Goal: Task Accomplishment & Management: Manage account settings

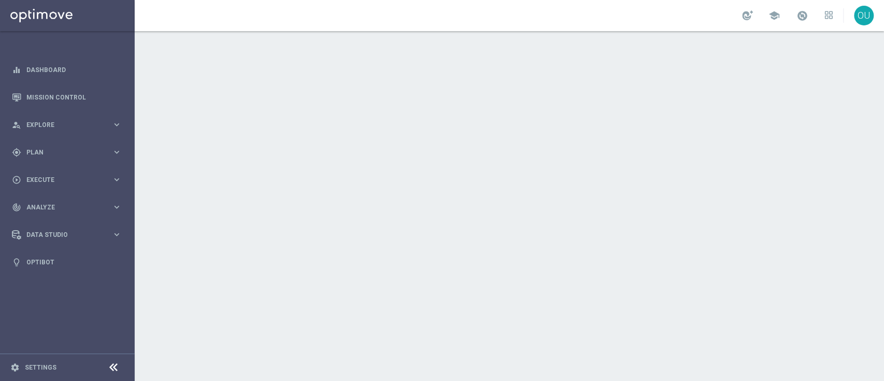
click at [794, 11] on div "school OU" at bounding box center [510, 15] width 750 height 31
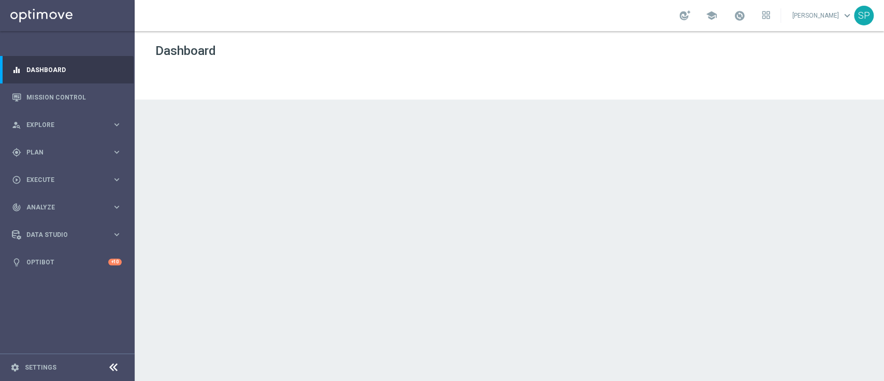
click at [747, 9] on link at bounding box center [739, 16] width 13 height 17
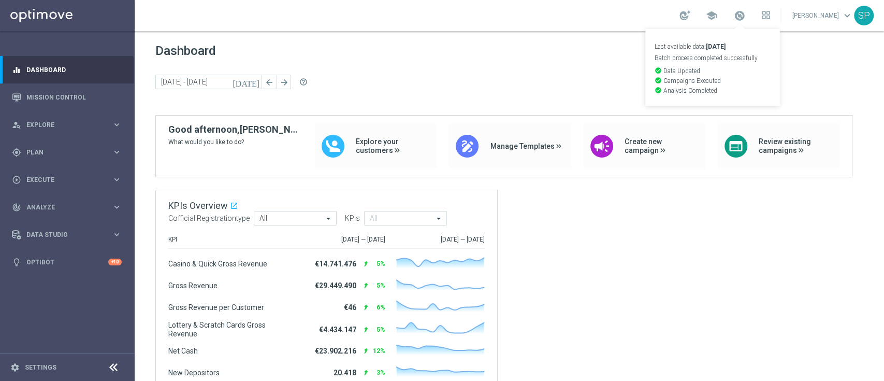
click at [482, 69] on div "Dashboard [DATE] [DATE] - [DATE] arrow_back arrow_forward help_outline" at bounding box center [509, 79] width 708 height 71
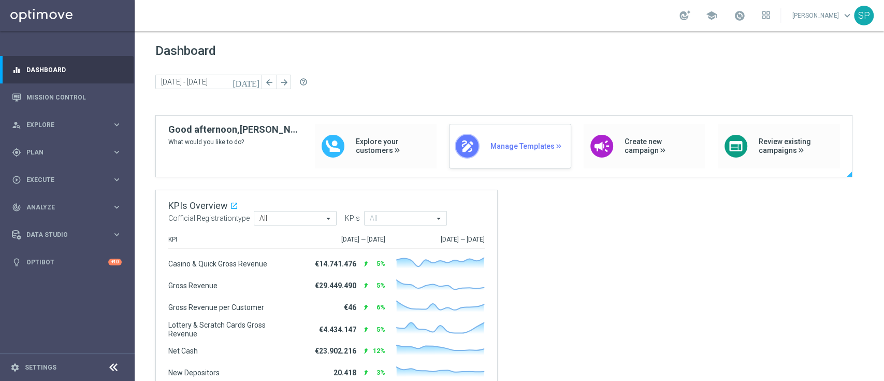
click at [533, 165] on div "draw Manage Templates" at bounding box center [510, 146] width 122 height 45
click at [99, 151] on span "Plan" at bounding box center [68, 152] width 85 height 6
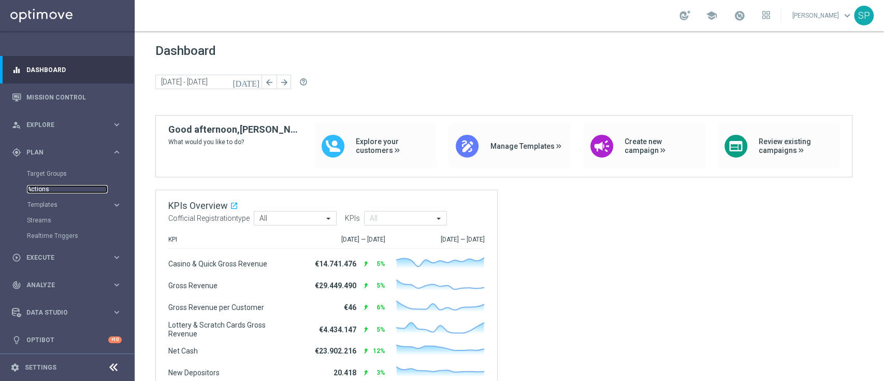
click at [33, 185] on link "Actions" at bounding box center [67, 189] width 81 height 8
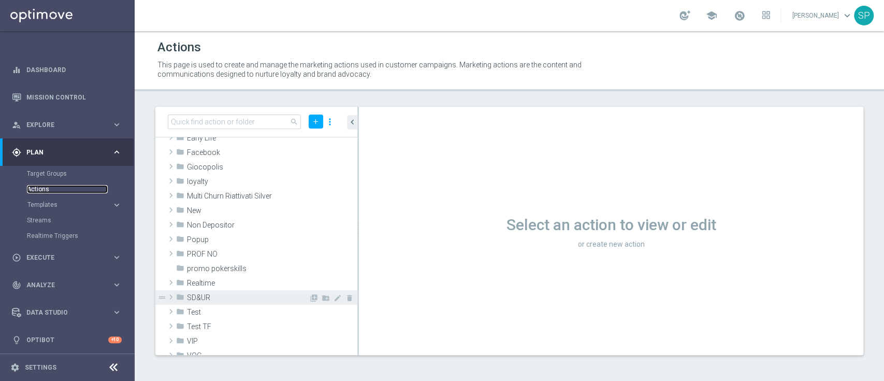
scroll to position [130, 0]
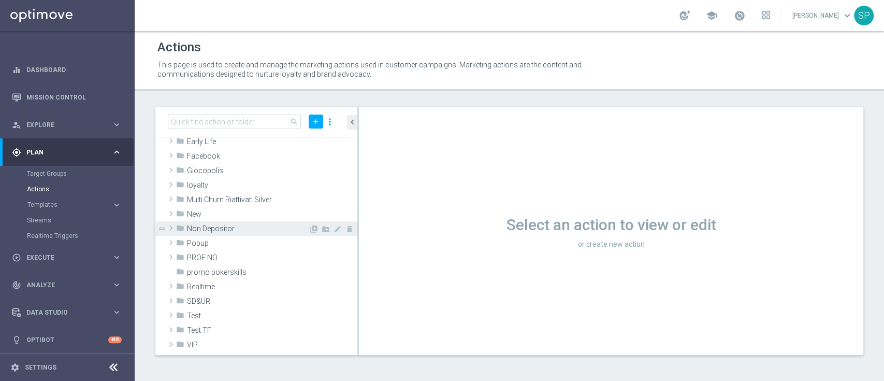
click at [236, 226] on span "Non Depositor" at bounding box center [248, 228] width 122 height 9
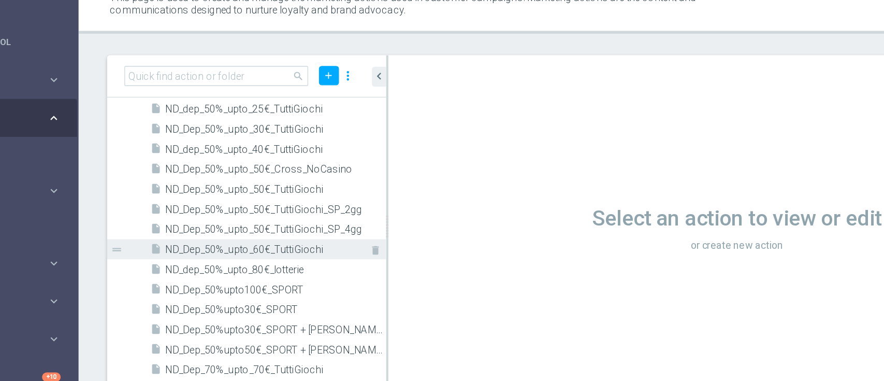
scroll to position [987, 0]
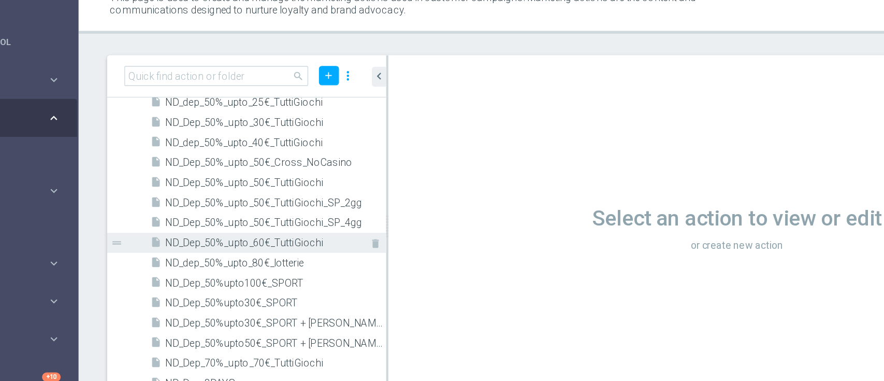
click at [307, 242] on span "ND_Dep_50%_upto_60€_TuttiGiochi" at bounding box center [265, 242] width 137 height 9
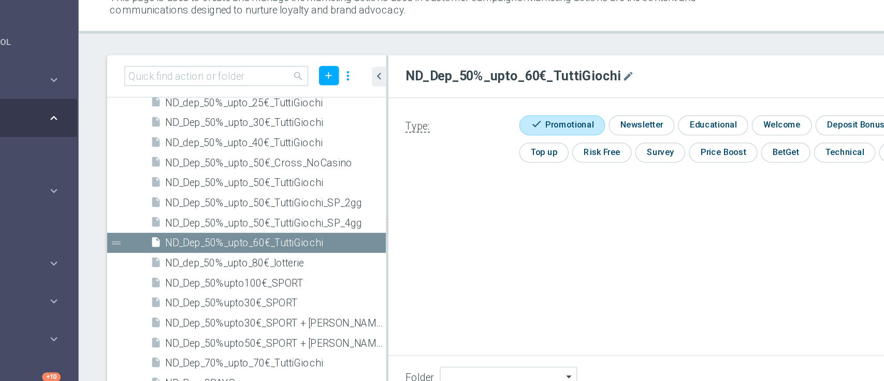
type input "Non Depositor"
drag, startPoint x: 371, startPoint y: 123, endPoint x: 518, endPoint y: 122, distance: 146.1
click at [518, 122] on h2 "ND_Dep_50%_upto_60€_TuttiGiochi" at bounding box center [449, 122] width 156 height 12
copy h2 "ND_Dep_50%_upto_60€_TuttiGioch"
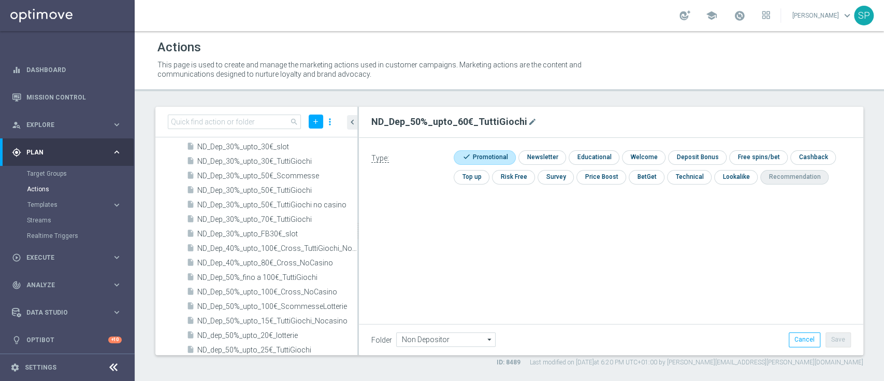
scroll to position [794, 0]
click at [313, 129] on div "search add more_vert" at bounding box center [256, 122] width 202 height 31
click at [313, 127] on button "add" at bounding box center [316, 121] width 15 height 14
click at [303, 137] on span "New Action" at bounding box center [297, 139] width 33 height 7
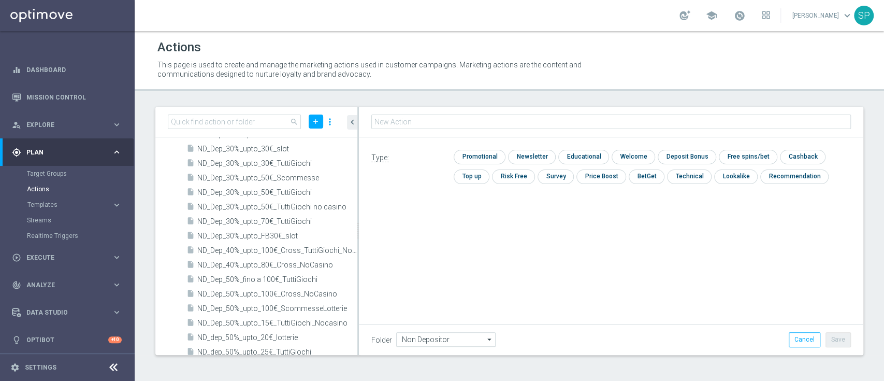
type input "ND_Dep_50%_upto_60€_TuttiGioch"
click at [548, 135] on div "ND_Dep_50%_upto_60€_TuttiGioch mode_edit" at bounding box center [611, 122] width 505 height 31
click at [526, 121] on icon "mode_edit" at bounding box center [530, 122] width 8 height 8
type input "ND_Dep_50%_upto_70€_TuttiGiochi"
click at [477, 149] on div "Type: check Promotional check Newsletter check Educational check Welcome check …" at bounding box center [611, 171] width 505 height 67
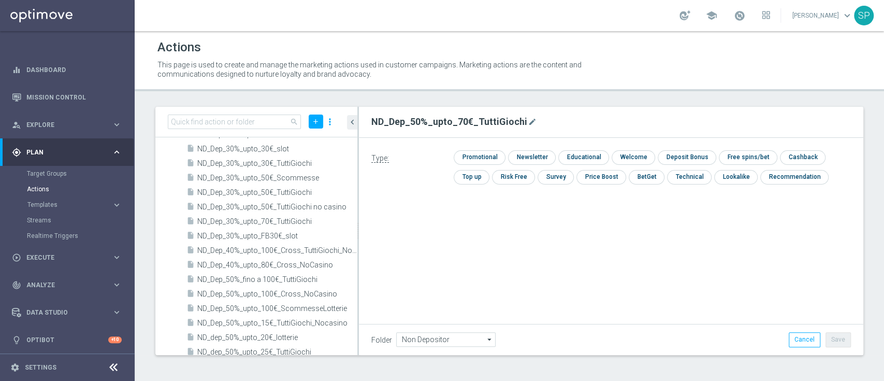
click at [816, 304] on div "Type: check Promotional check Newsletter check Educational check Welcome check …" at bounding box center [611, 254] width 505 height 233
click at [485, 159] on input "checkbox" at bounding box center [478, 157] width 49 height 14
checkbox input "true"
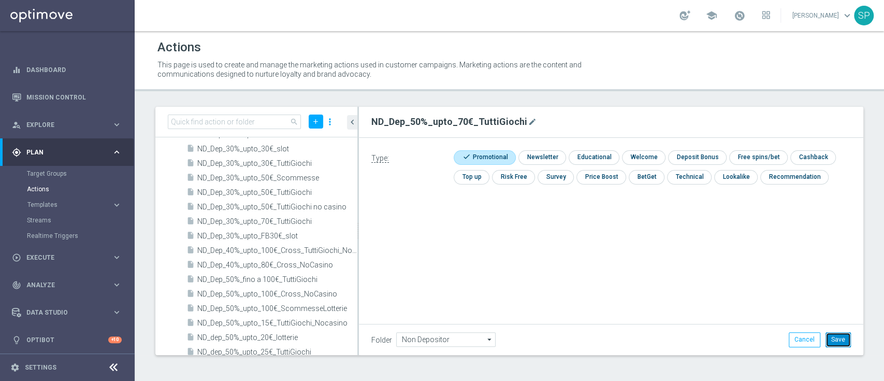
click at [840, 345] on button "Save" at bounding box center [838, 339] width 25 height 15
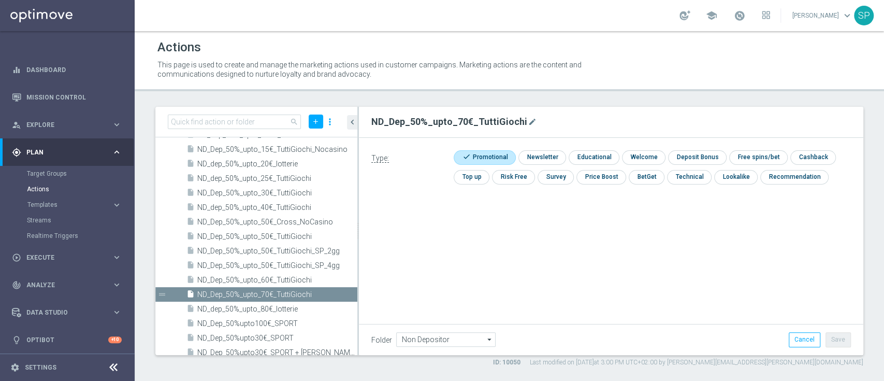
drag, startPoint x: 367, startPoint y: 114, endPoint x: 539, endPoint y: 123, distance: 171.7
click at [539, 123] on div "ND_Dep_50%_upto_70€_TuttiGiochi mode_edit" at bounding box center [611, 122] width 495 height 18
copy h2 "ND_Dep_50%_upto_70€_TuttiGiochi"
click at [27, 270] on div "play_circle_outline Execute keyboard_arrow_right" at bounding box center [67, 257] width 134 height 27
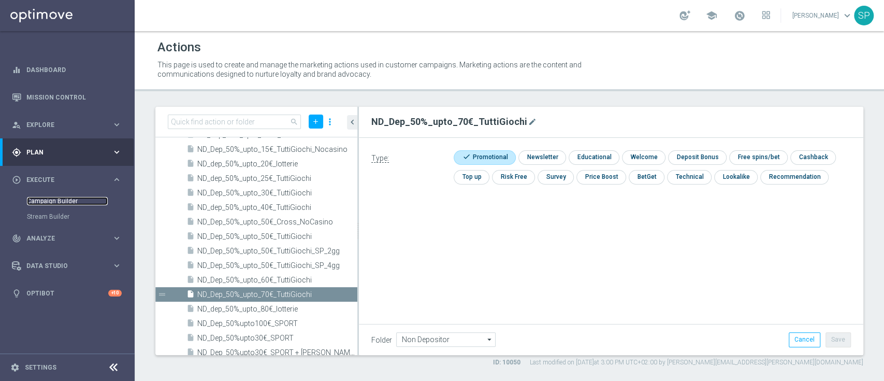
click at [53, 200] on link "Campaign Builder" at bounding box center [67, 201] width 81 height 8
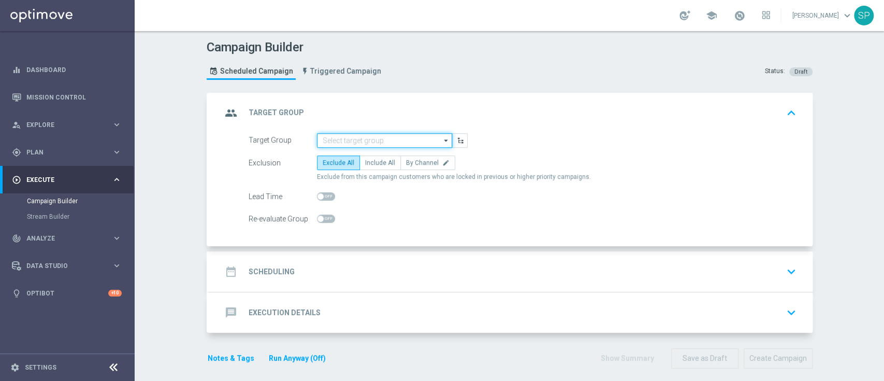
click at [326, 142] on input at bounding box center [384, 140] width 135 height 15
type input "ND OLD"
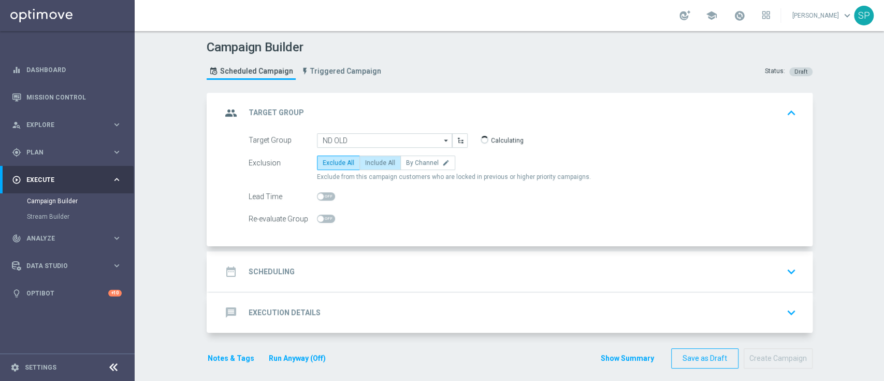
click at [385, 161] on span "Include All" at bounding box center [380, 162] width 30 height 7
click at [372, 161] on input "Include All" at bounding box center [368, 164] width 7 height 7
radio input "true"
click at [356, 272] on div "date_range Scheduling keyboard_arrow_down" at bounding box center [511, 272] width 579 height 20
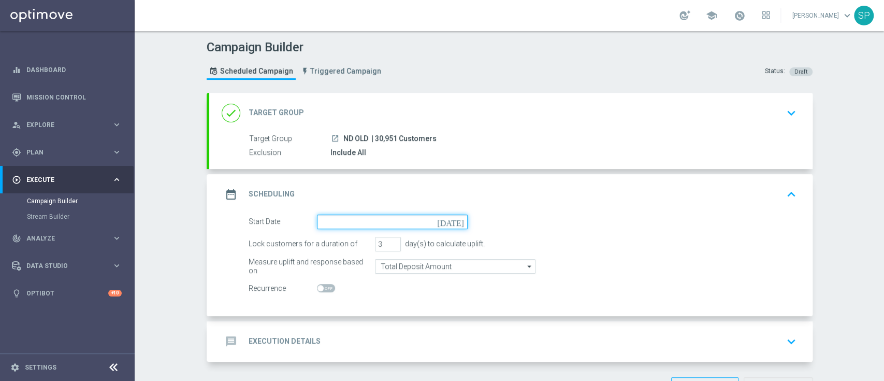
click at [373, 225] on input at bounding box center [392, 221] width 151 height 15
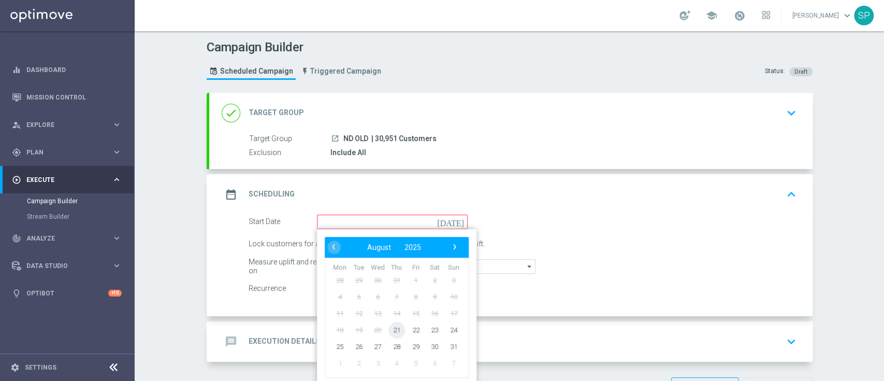
click at [388, 329] on span "21" at bounding box center [396, 329] width 17 height 17
type input "21 Aug 2025"
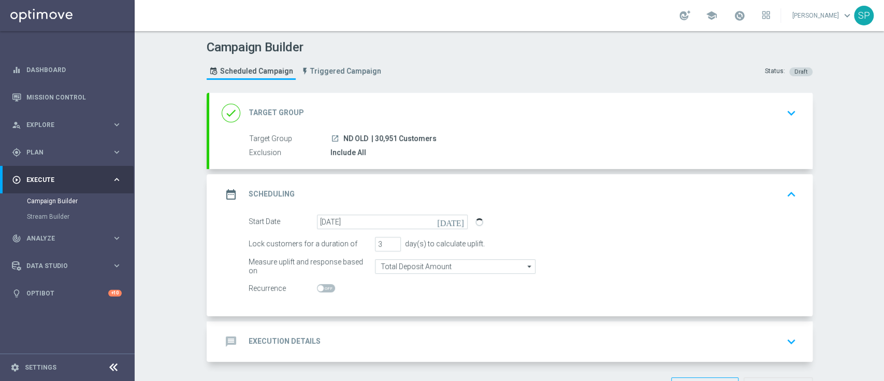
scroll to position [36, 0]
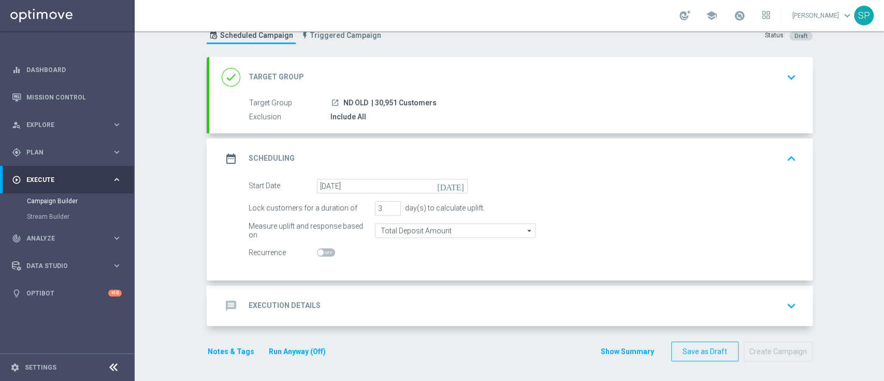
click at [382, 297] on div "message Execution Details keyboard_arrow_down" at bounding box center [511, 306] width 579 height 20
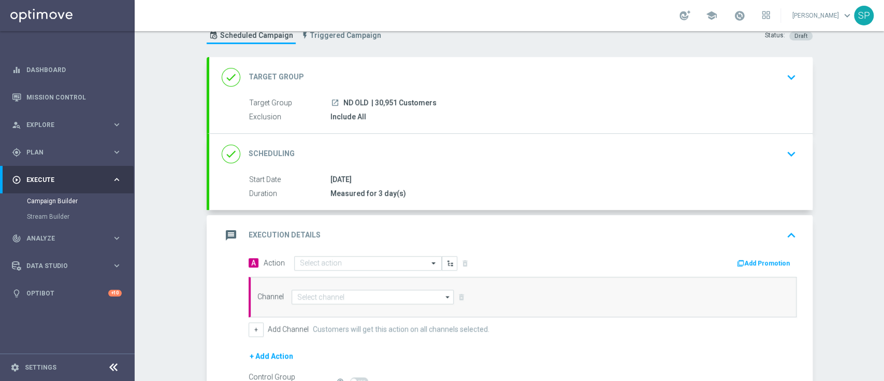
scroll to position [153, 0]
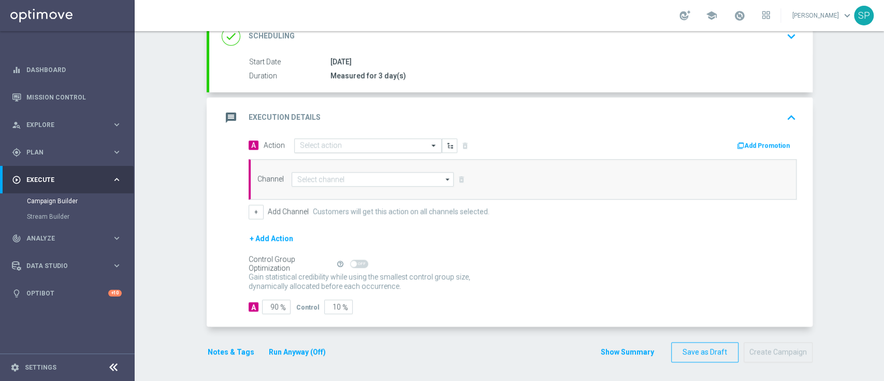
click at [387, 143] on input "text" at bounding box center [358, 145] width 116 height 9
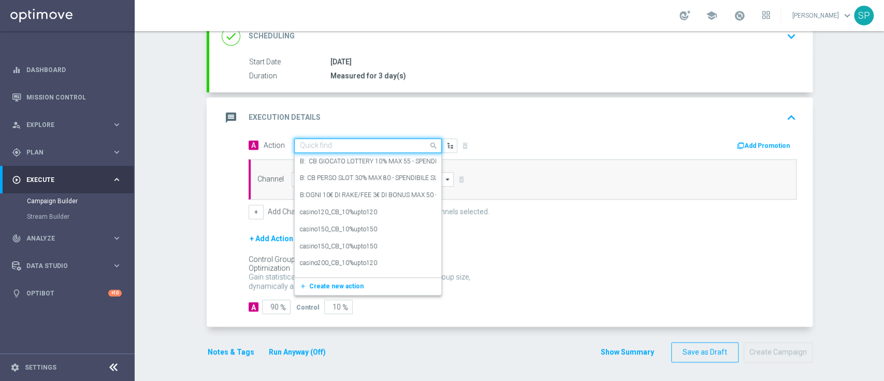
paste input "ND_Dep_50%_upto_70€_TuttiGiochi"
type input "ND_Dep_50%_upto_70€_TuttiGiochi"
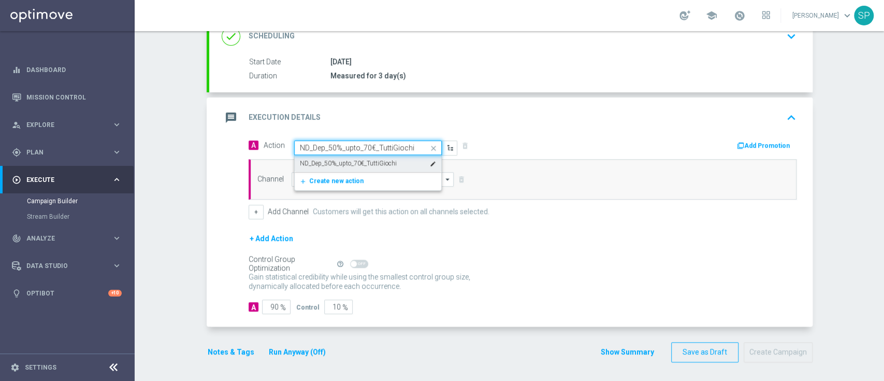
click at [381, 159] on label "ND_Dep_50%_upto_70€_TuttiGiochi" at bounding box center [348, 163] width 97 height 9
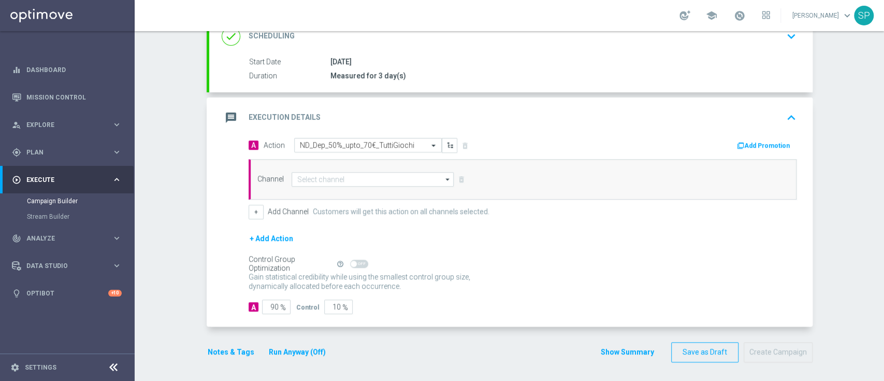
click at [748, 140] on button "Add Promotion" at bounding box center [765, 145] width 58 height 11
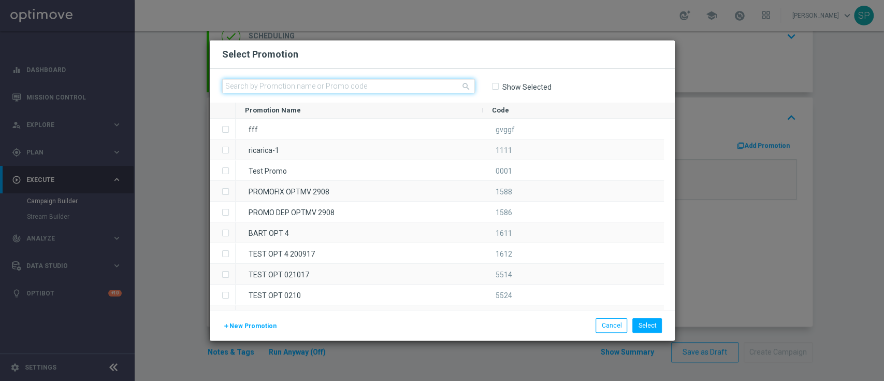
click at [435, 83] on input "text" at bounding box center [348, 86] width 253 height 15
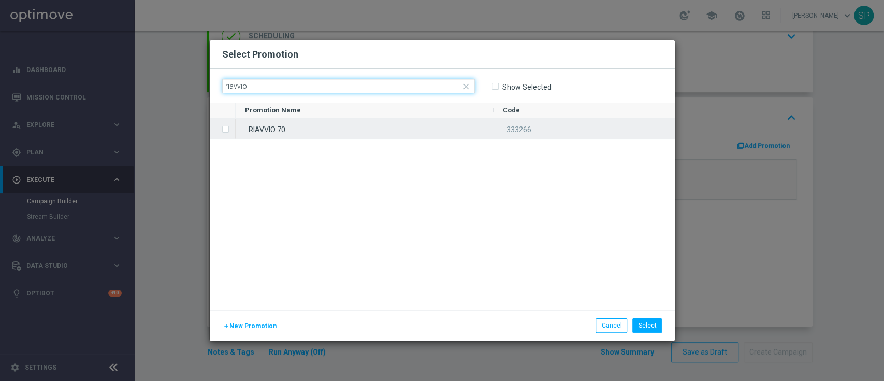
type input "riavvio"
click at [420, 130] on div "RIAVVIO 70" at bounding box center [365, 129] width 258 height 20
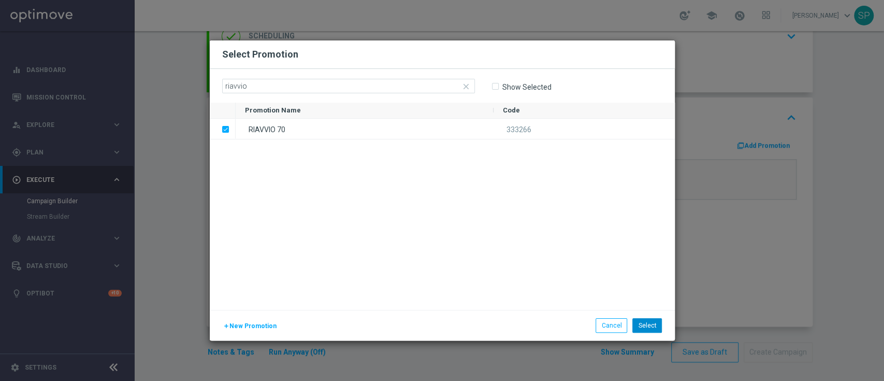
drag, startPoint x: 655, startPoint y: 333, endPoint x: 653, endPoint y: 326, distance: 6.6
click at [653, 326] on div "add New Promotion Select Cancel" at bounding box center [442, 325] width 465 height 31
click at [653, 326] on button "Select" at bounding box center [648, 325] width 30 height 15
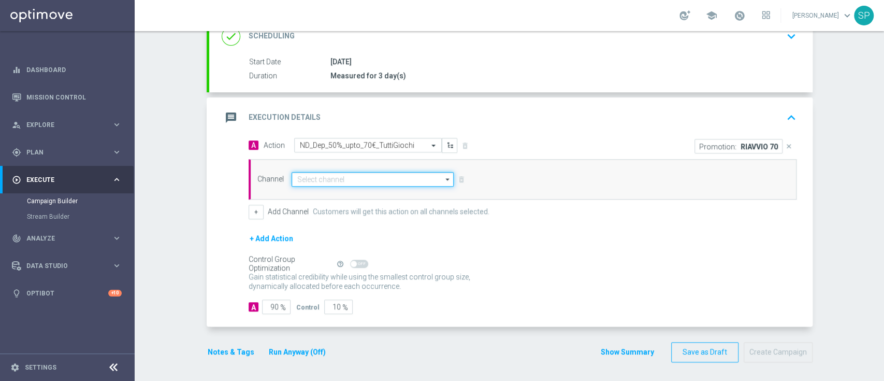
click at [357, 173] on input at bounding box center [373, 179] width 163 height 15
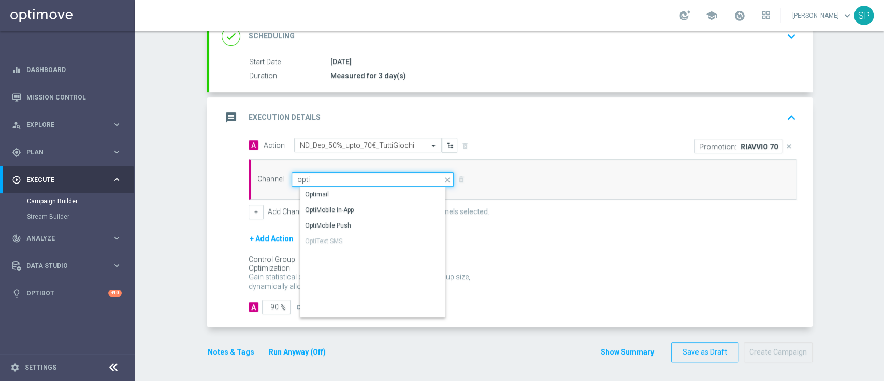
type input "Optimail"
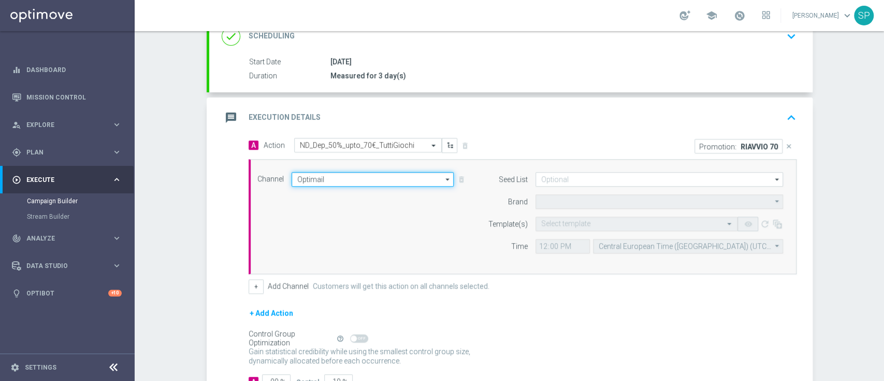
type input "Sisal Marketing"
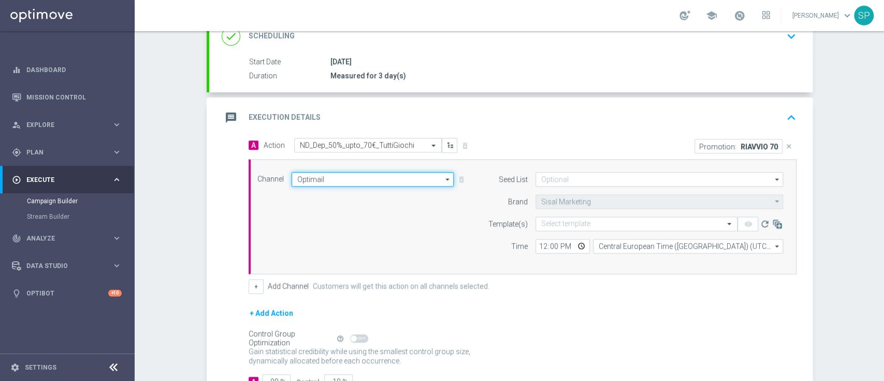
scroll to position [228, 0]
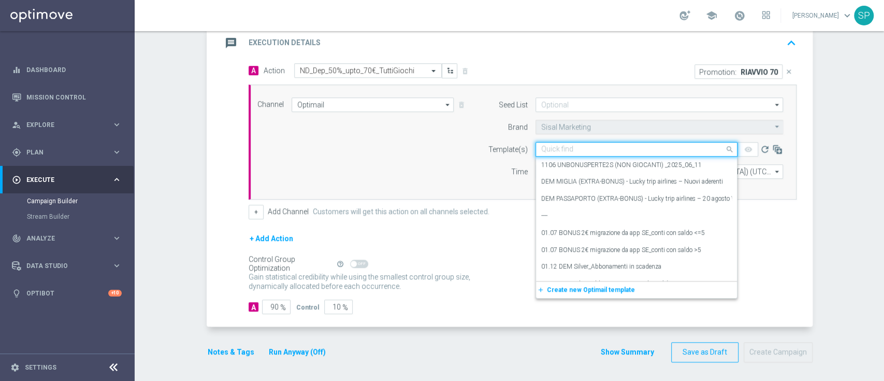
click at [704, 147] on input "text" at bounding box center [626, 149] width 170 height 9
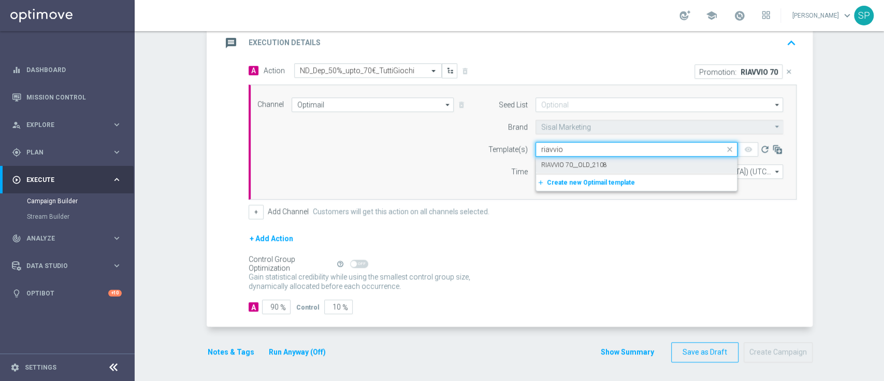
type input "riavvio"
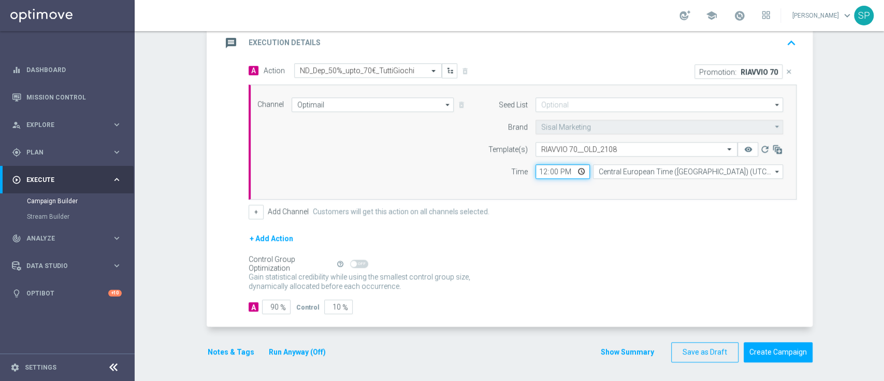
click at [536, 166] on input "12:00" at bounding box center [563, 171] width 54 height 15
type input "15:30"
click at [226, 348] on button "Notes & Tags" at bounding box center [231, 352] width 49 height 13
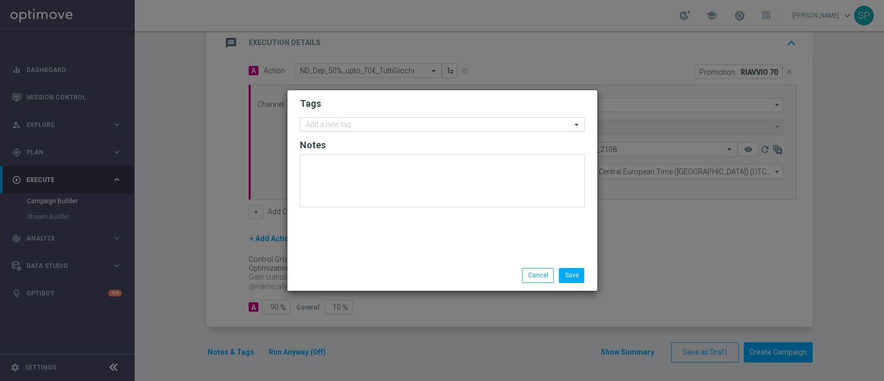
click at [368, 129] on input "text" at bounding box center [439, 125] width 266 height 9
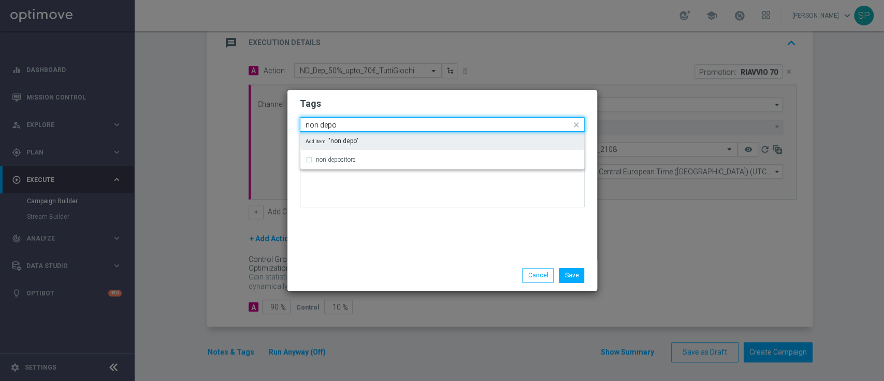
type input "non depo"
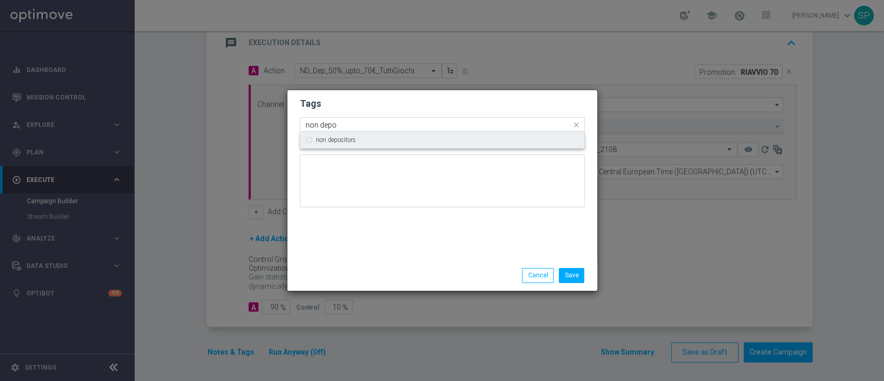
click at [373, 146] on div "non depositors" at bounding box center [443, 140] width 274 height 17
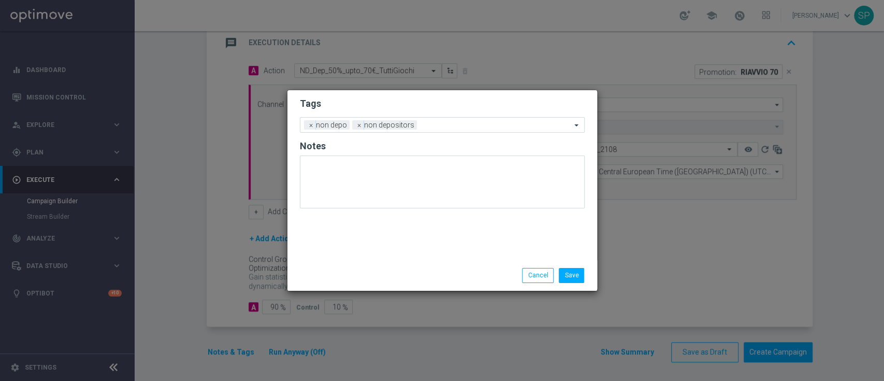
click at [404, 84] on modal-container "Tags Add a new tag × non depo × non depositors Notes Save Cancel" at bounding box center [442, 190] width 884 height 381
click at [307, 126] on span "×" at bounding box center [311, 124] width 9 height 9
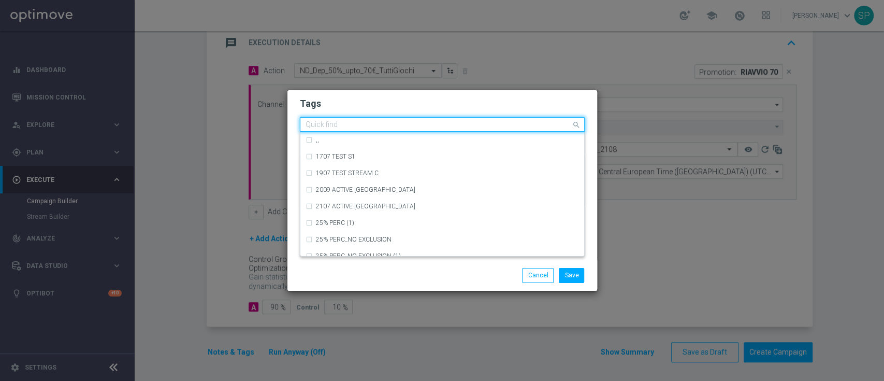
click at [415, 125] on input "text" at bounding box center [439, 125] width 266 height 9
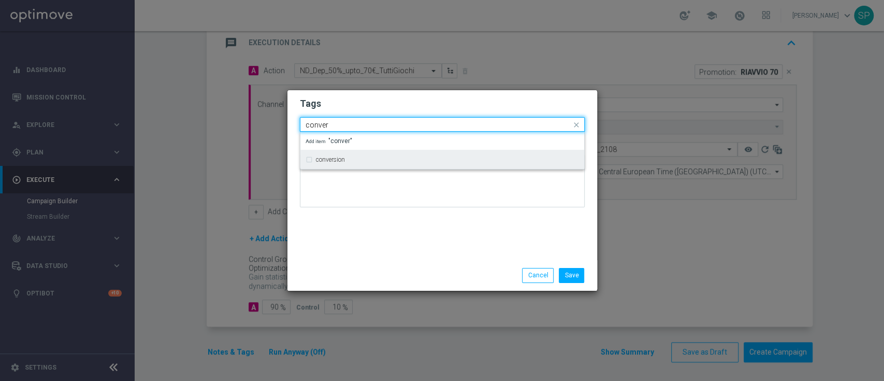
type input "conver"
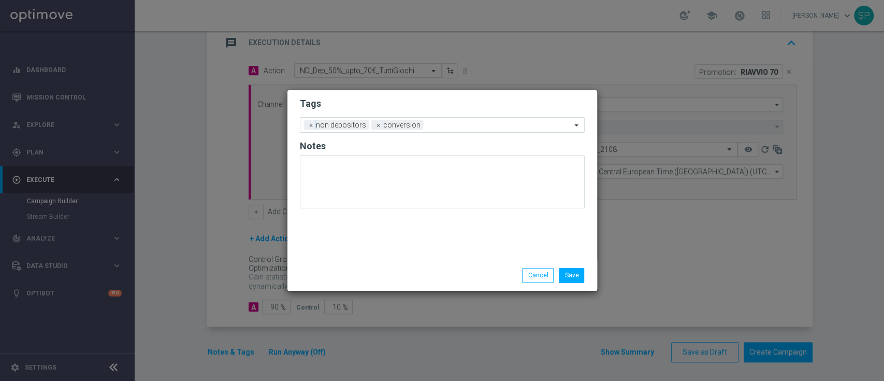
click at [443, 101] on h2 "Tags" at bounding box center [442, 103] width 285 height 12
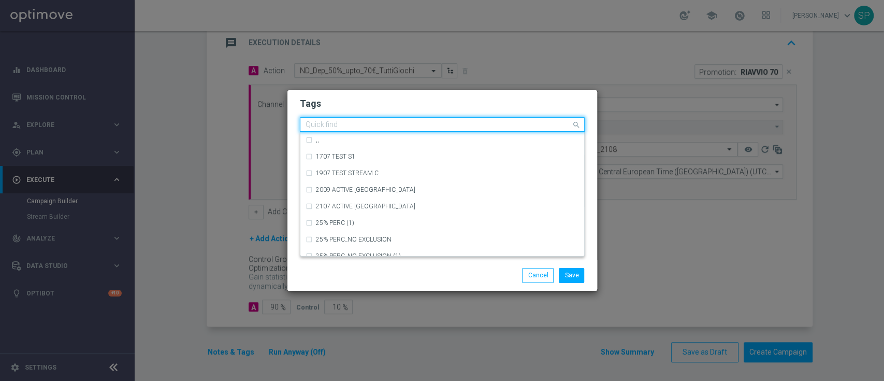
click at [439, 126] on input "text" at bounding box center [439, 125] width 266 height 9
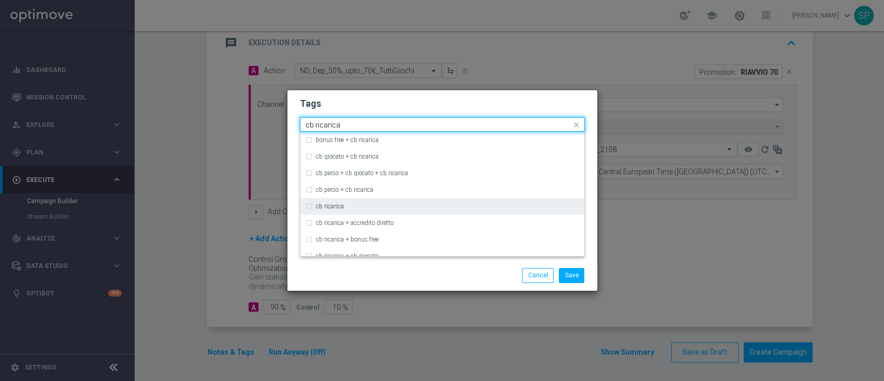
type input "cb ricarica"
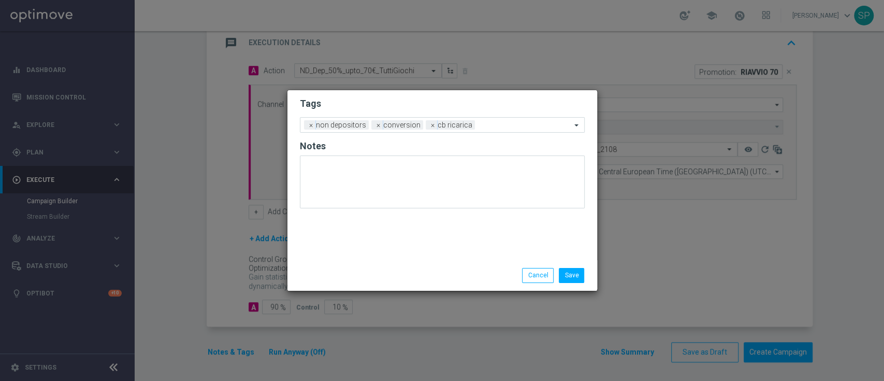
click at [474, 98] on h2 "Tags" at bounding box center [442, 103] width 285 height 12
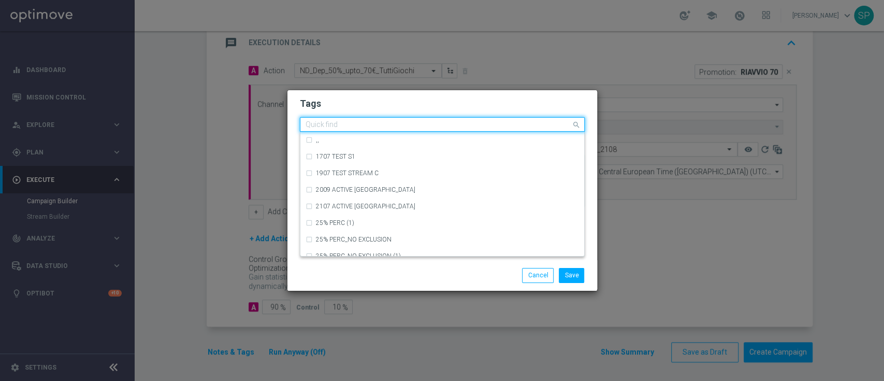
click at [488, 128] on input "text" at bounding box center [439, 125] width 266 height 9
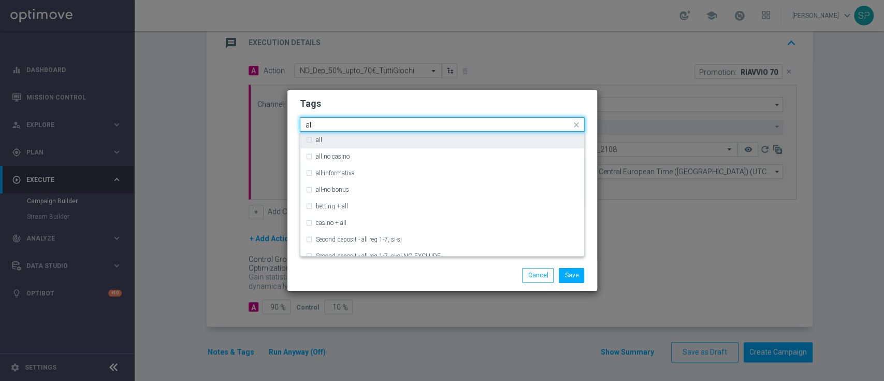
type input "all"
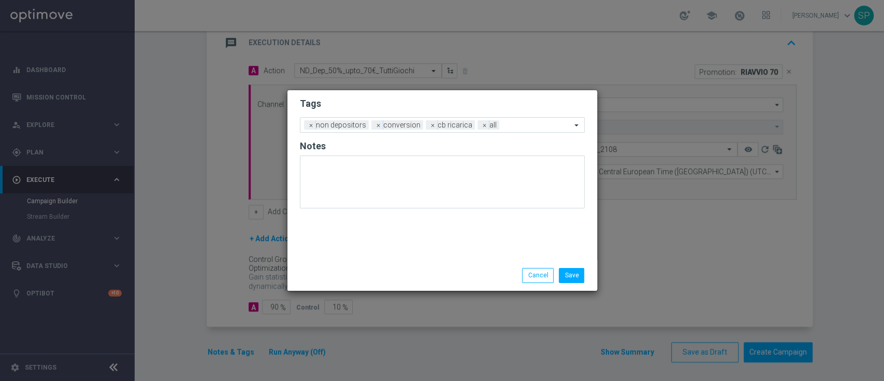
click at [497, 108] on h2 "Tags" at bounding box center [442, 103] width 285 height 12
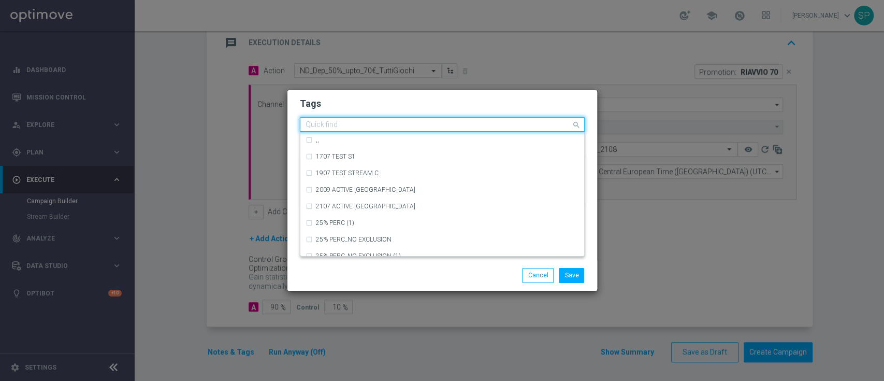
click at [516, 126] on input "text" at bounding box center [439, 125] width 266 height 9
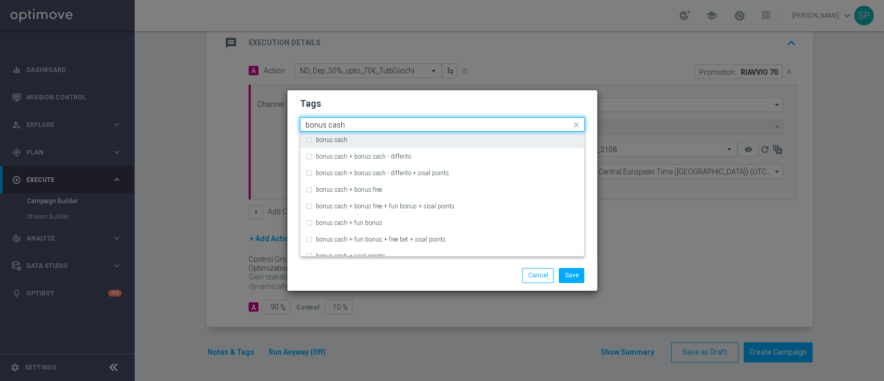
click at [516, 141] on div "bonus cash" at bounding box center [447, 140] width 263 height 6
type input "bonus cash"
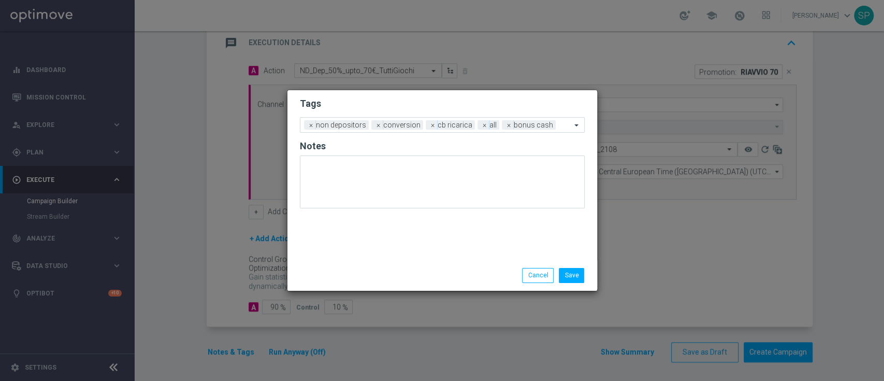
click at [530, 93] on div "Tags Add a new tag × non depositors × conversion × cb ricarica × all × bonus ca…" at bounding box center [443, 175] width 310 height 170
click at [578, 274] on button "Save" at bounding box center [571, 275] width 25 height 15
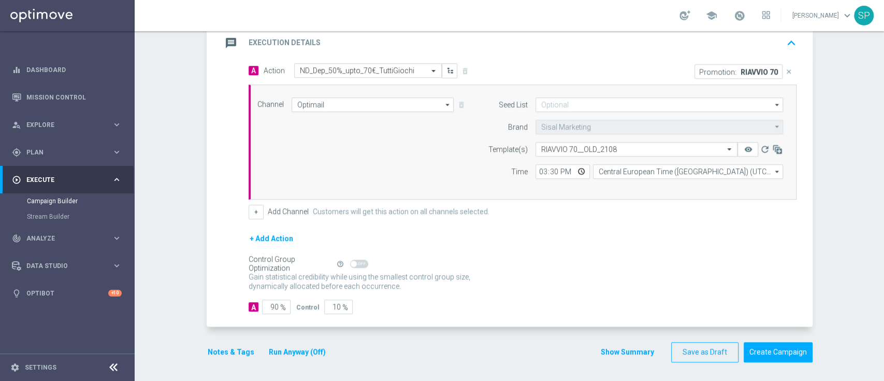
click at [623, 350] on button "Show Summary" at bounding box center [627, 352] width 54 height 12
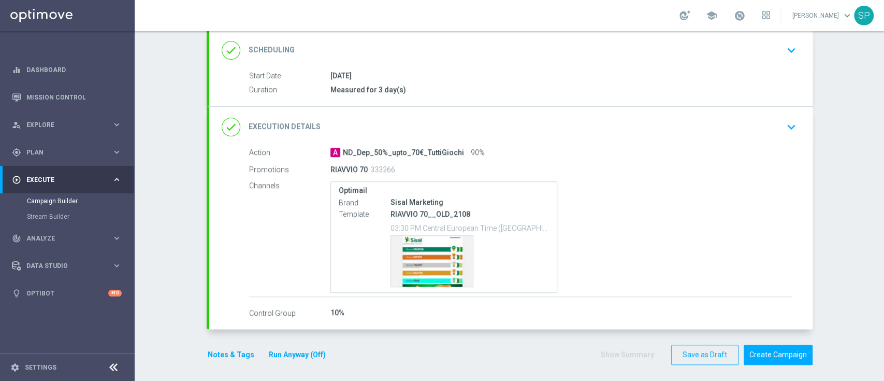
scroll to position [142, 0]
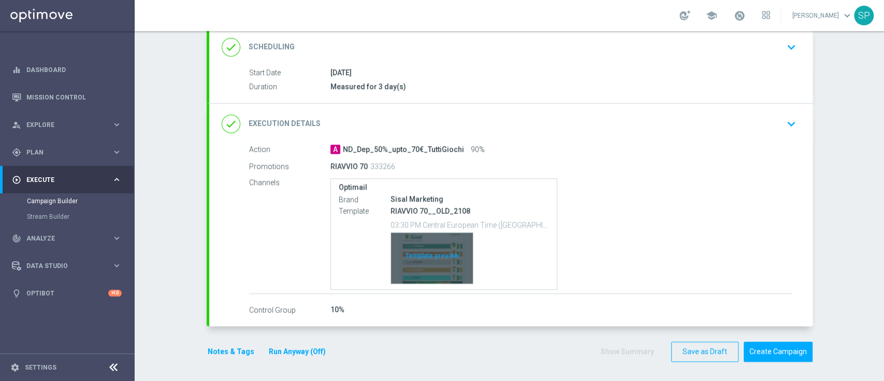
click at [431, 252] on div "Template preview" at bounding box center [432, 258] width 82 height 51
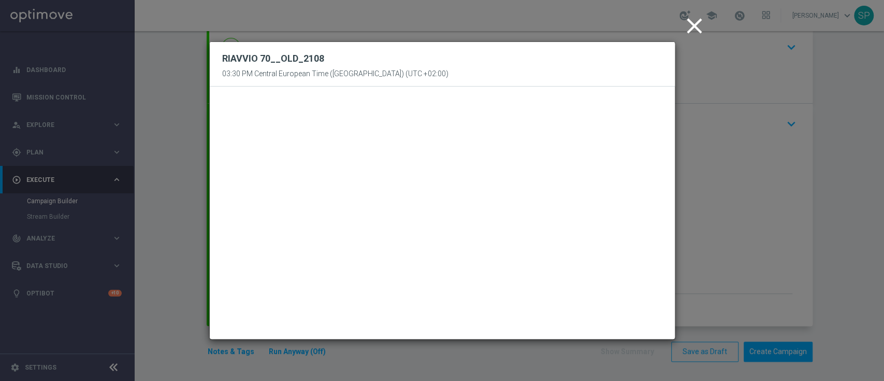
click at [690, 27] on icon "close" at bounding box center [695, 26] width 26 height 26
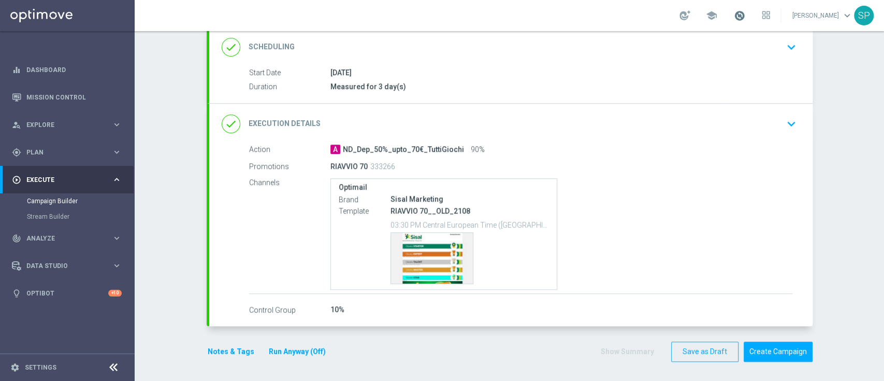
click at [746, 15] on span at bounding box center [739, 15] width 11 height 11
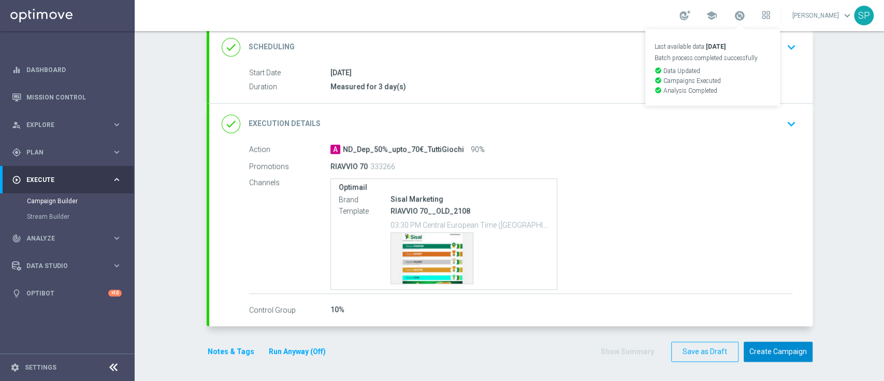
click at [766, 352] on button "Create Campaign" at bounding box center [778, 351] width 69 height 20
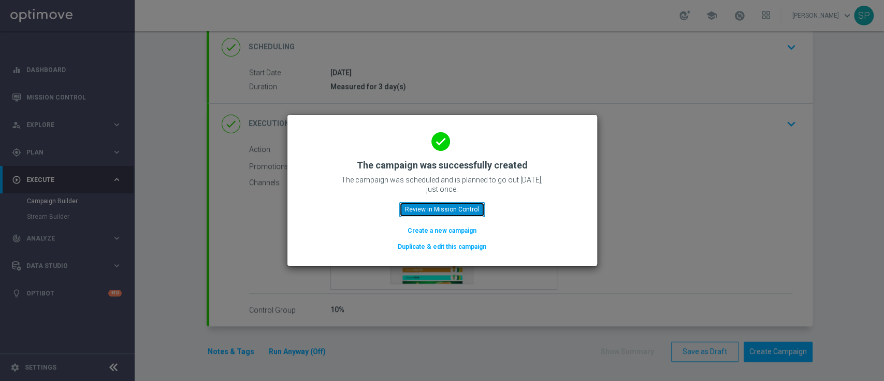
click at [469, 211] on button "Review in Mission Control" at bounding box center [441, 209] width 85 height 15
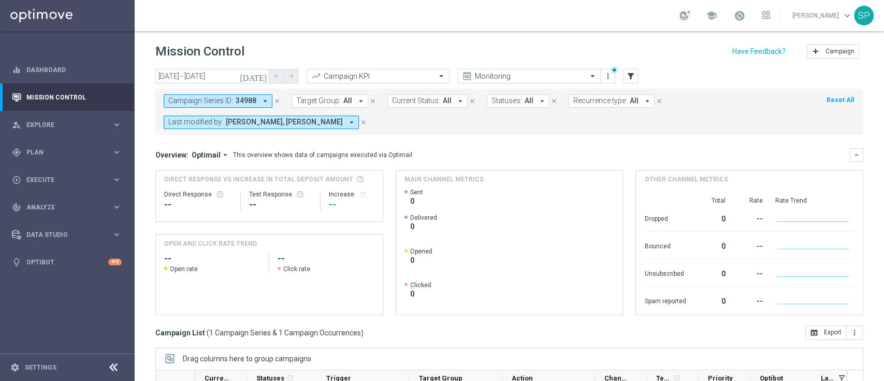
click at [360, 122] on icon "close" at bounding box center [363, 122] width 7 height 7
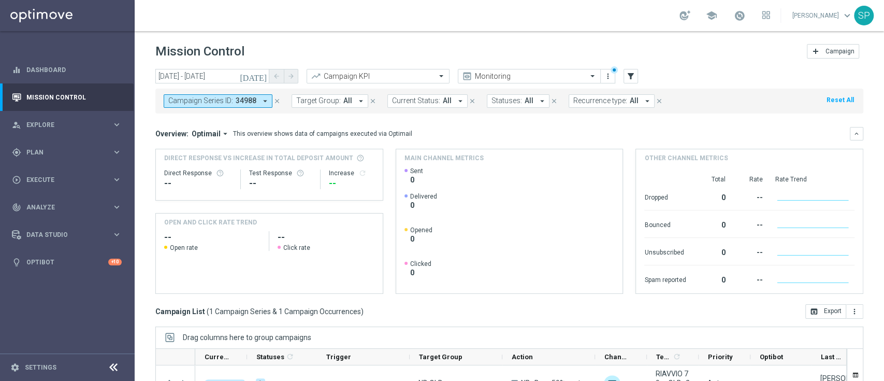
scroll to position [137, 0]
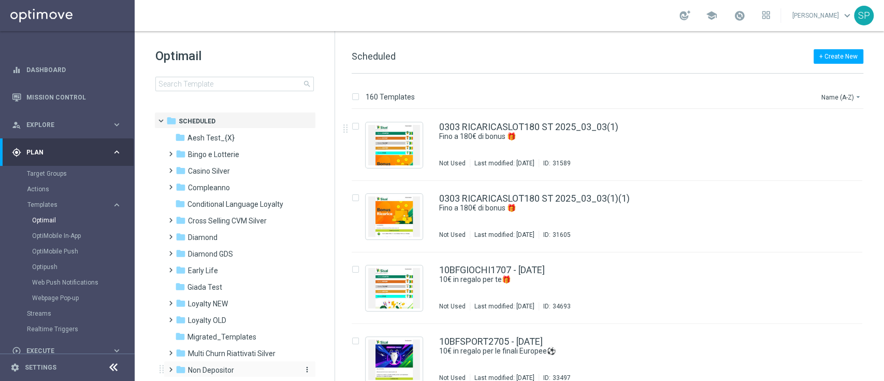
click at [241, 369] on div "folder Non Depositor" at bounding box center [235, 370] width 119 height 12
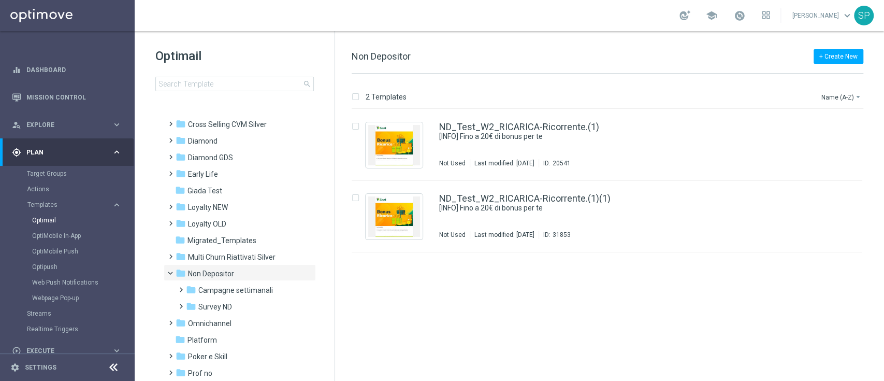
scroll to position [112, 0]
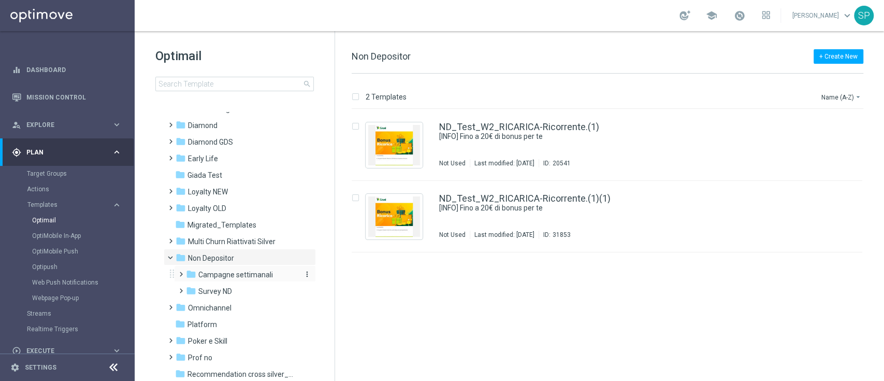
click at [248, 276] on span "Campagne settimanali" at bounding box center [235, 274] width 75 height 9
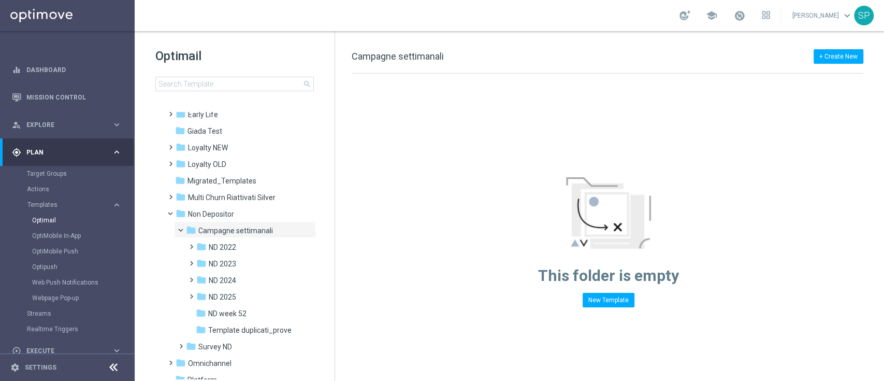
scroll to position [167, 0]
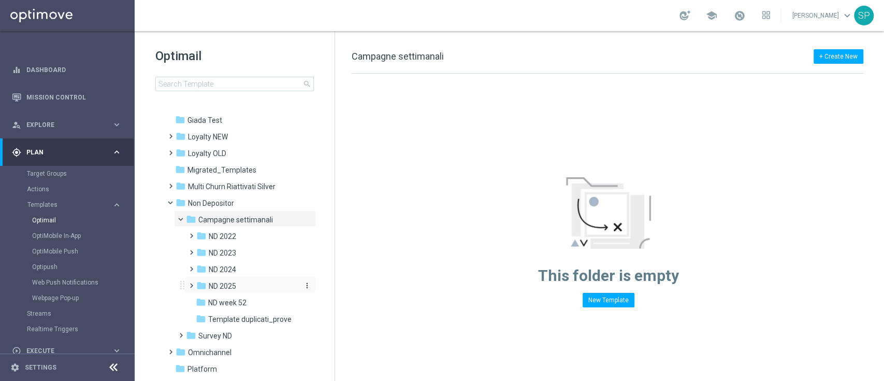
click at [235, 287] on span "ND 2025" at bounding box center [222, 285] width 27 height 9
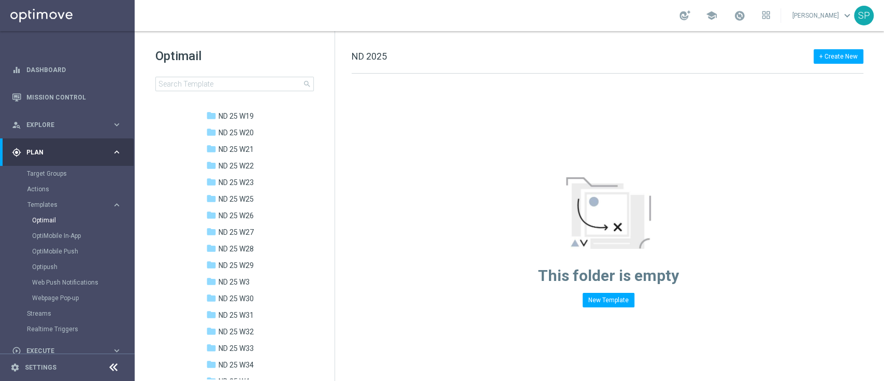
scroll to position [511, 0]
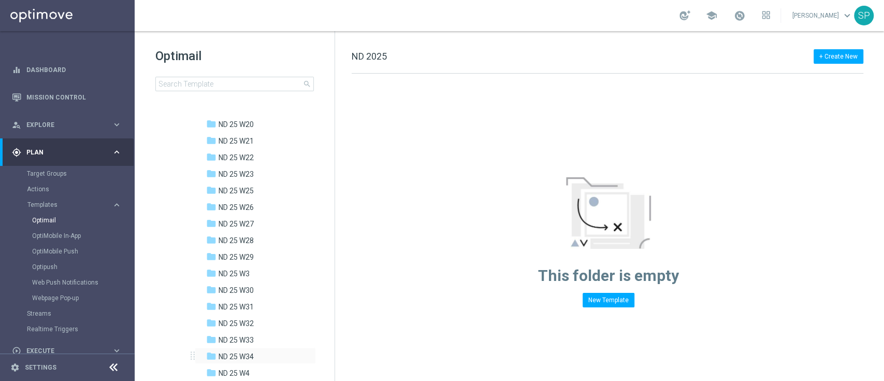
click at [254, 350] on div "folder ND 25 W34 more_vert" at bounding box center [255, 355] width 121 height 17
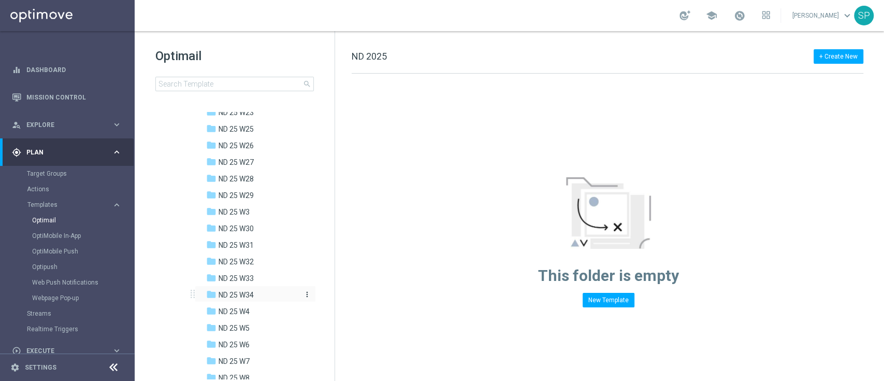
click at [252, 295] on span "ND 25 W34" at bounding box center [236, 294] width 35 height 9
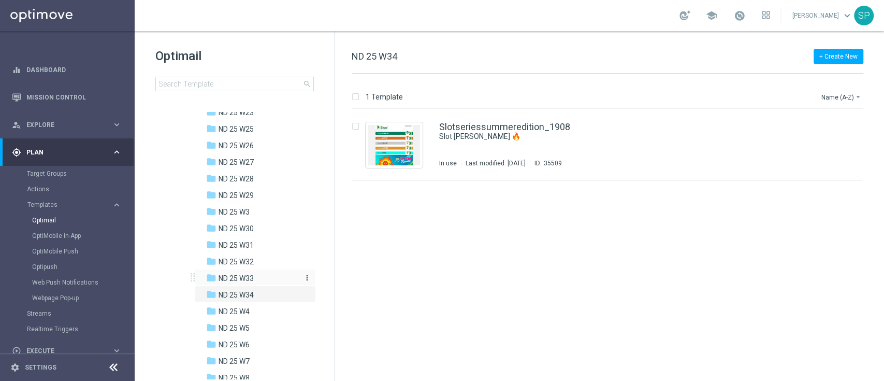
click at [251, 277] on span "ND 25 W33" at bounding box center [236, 278] width 35 height 9
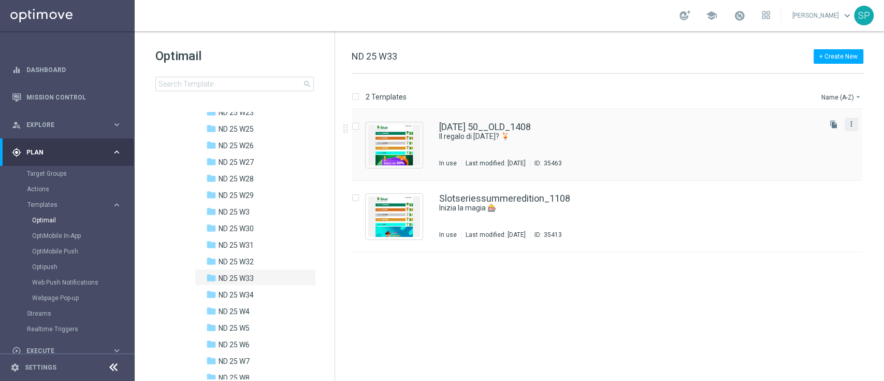
click at [850, 126] on icon "more_vert" at bounding box center [852, 124] width 8 height 8
click at [799, 147] on span "Copy To" at bounding box center [790, 149] width 23 height 7
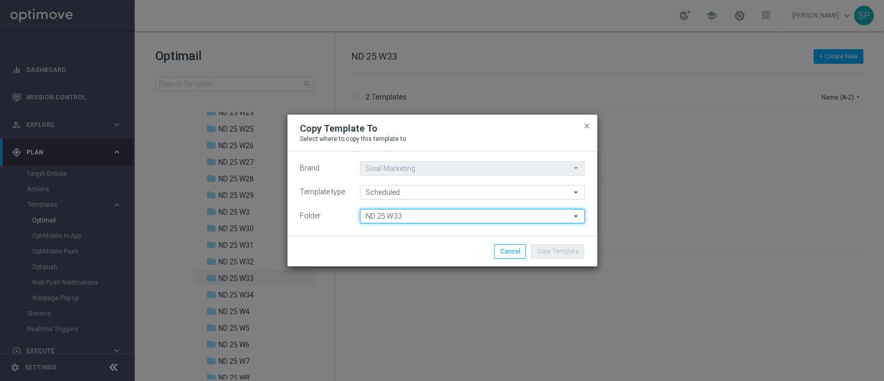
click at [464, 219] on input "ND 25 W33" at bounding box center [472, 216] width 225 height 15
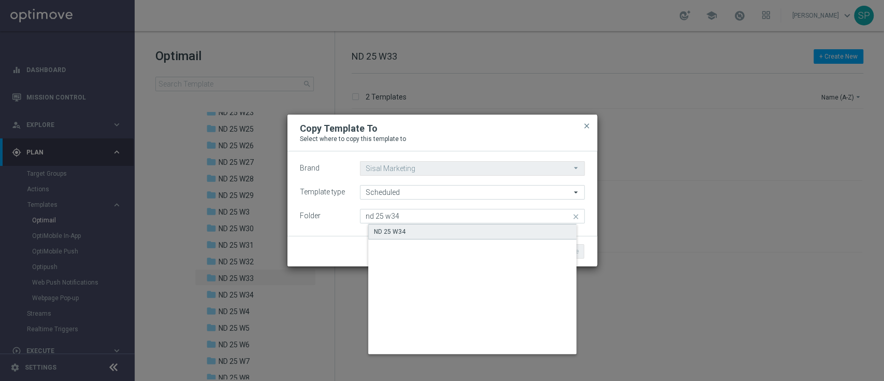
click at [476, 237] on div "ND 25 W34" at bounding box center [480, 232] width 225 height 16
type input "ND 25 W34"
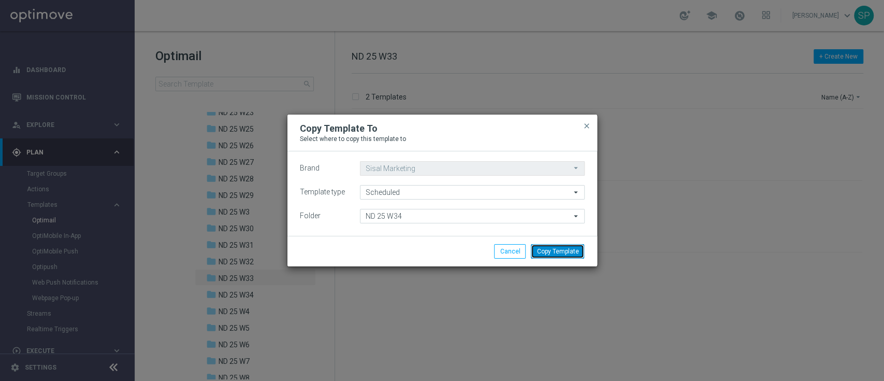
click at [550, 247] on button "Copy Template" at bounding box center [557, 251] width 53 height 15
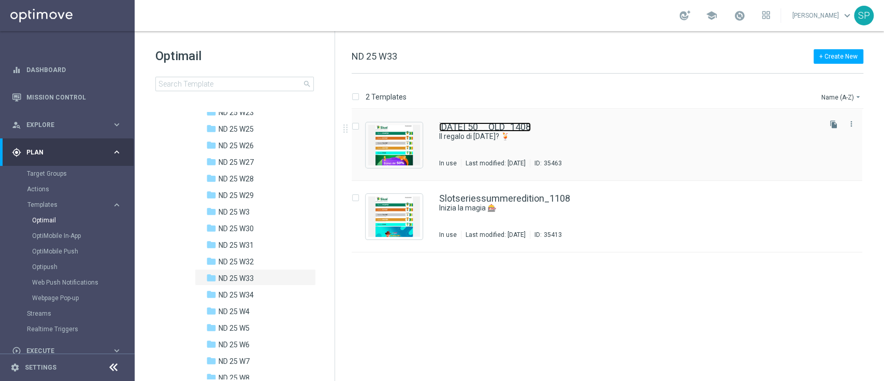
click at [531, 130] on link "FERRAGOSTO 50__OLD_1408" at bounding box center [485, 126] width 92 height 9
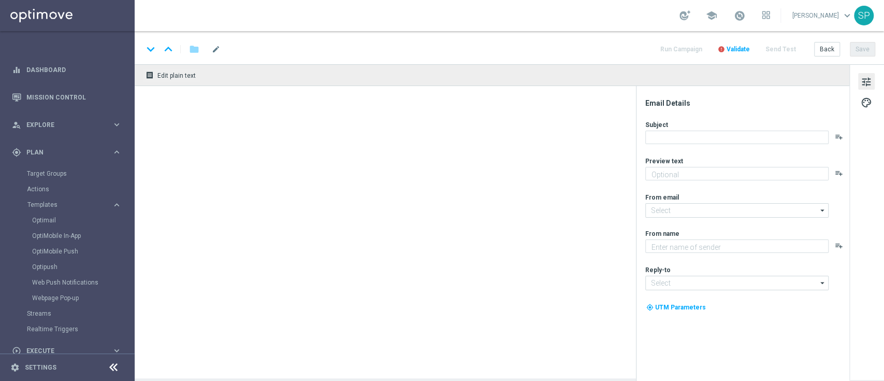
type textarea "Ricarica e vinci! ☀️"
type input "giochidicarte@comunicazioni.sisal.it"
type textarea "SISAL"
type input "info@sisal.it"
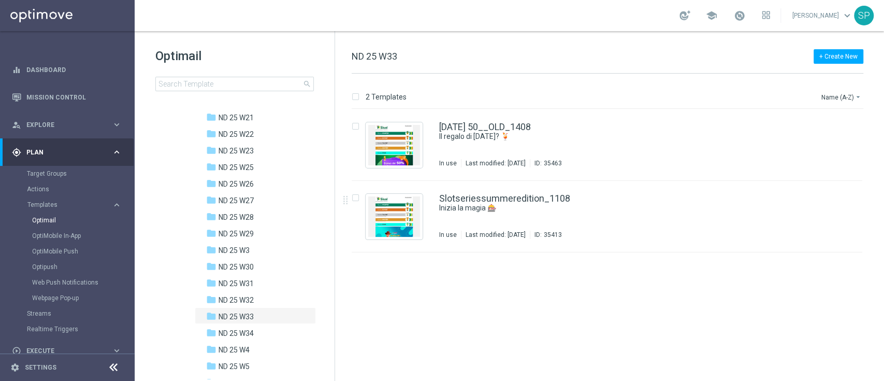
scroll to position [535, 0]
click at [246, 327] on div "folder ND 25 W34" at bounding box center [252, 333] width 93 height 12
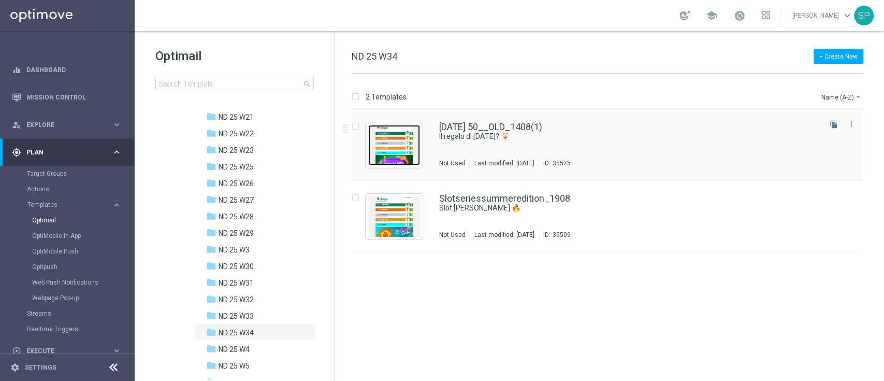
click at [407, 145] on img "Press SPACE to select this row." at bounding box center [394, 145] width 52 height 40
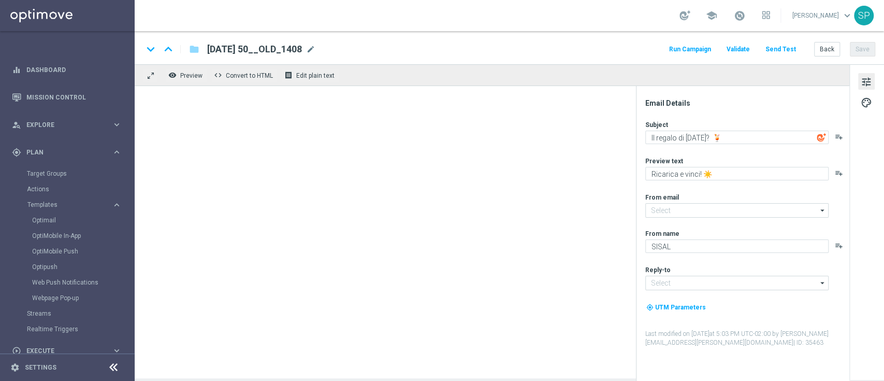
type input "giochidicarte@comunicazioni.sisal.it"
type input "info@sisal.it"
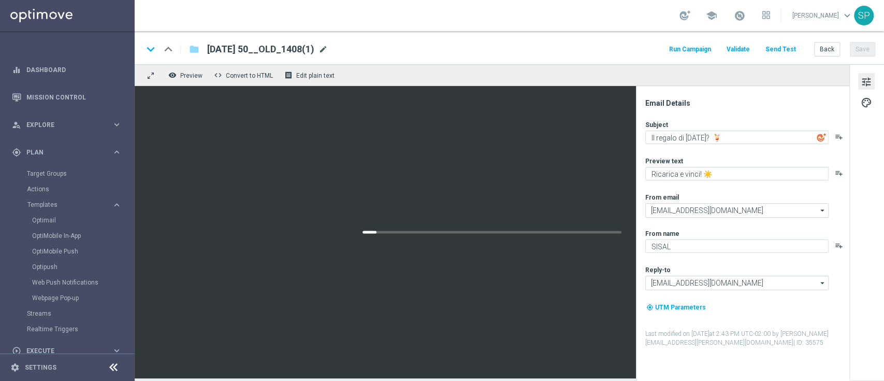
click at [328, 45] on span "mode_edit" at bounding box center [323, 49] width 9 height 9
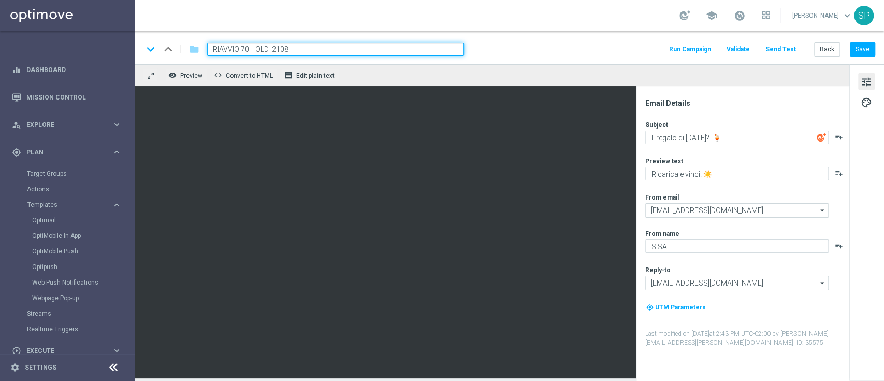
type input "RIAVVIO 70__OLD_2108"
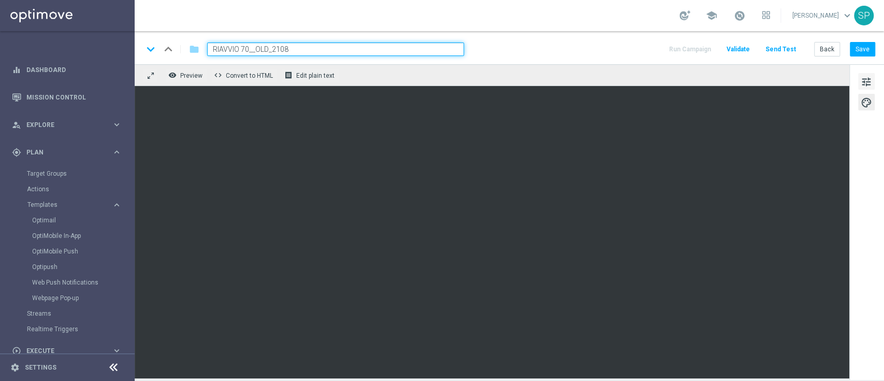
click at [869, 87] on span "tune" at bounding box center [866, 81] width 11 height 13
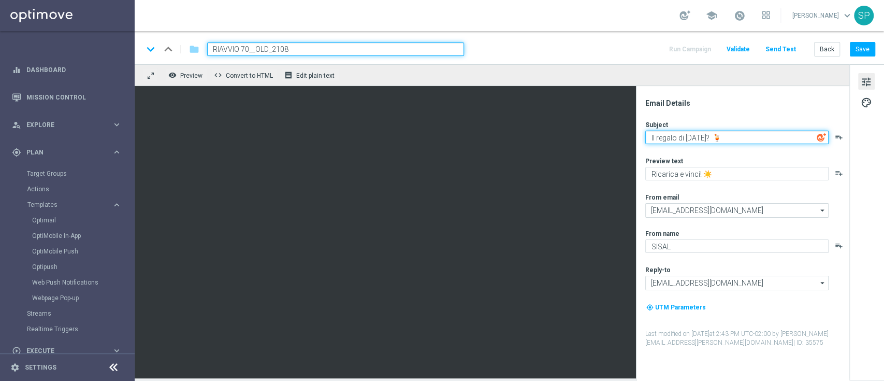
click at [743, 132] on textarea "Il regalo di Ferragosto? 🍹" at bounding box center [737, 137] width 183 height 13
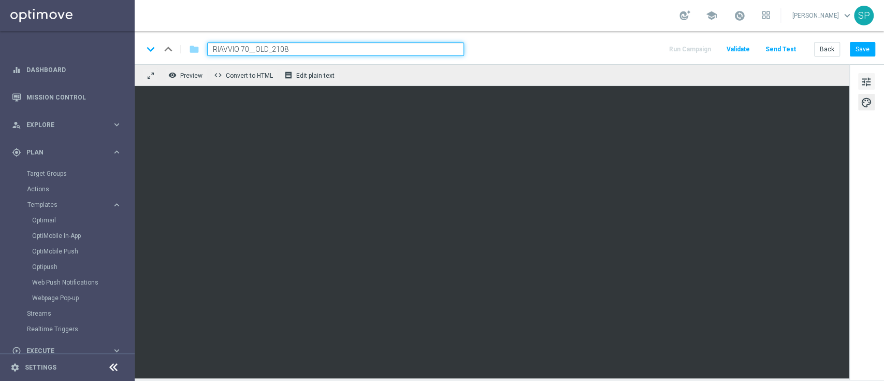
click at [868, 82] on span "tune" at bounding box center [866, 81] width 11 height 13
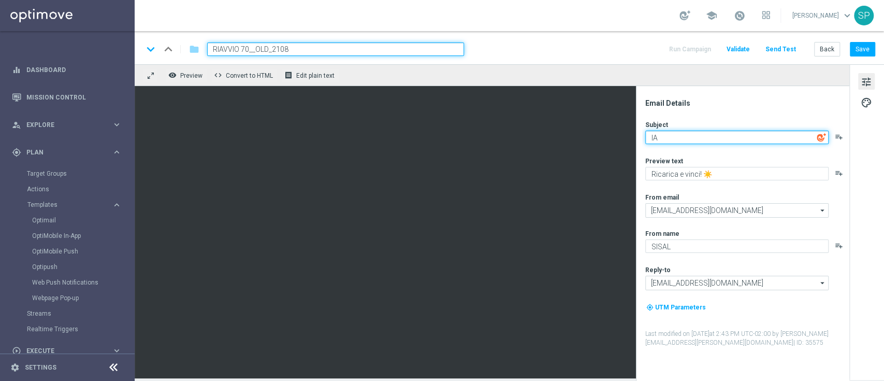
type textarea "l"
paste textarea "Serie A! ⚽🔥"
type textarea "Sta tornando la Serie A! ⚽🔥"
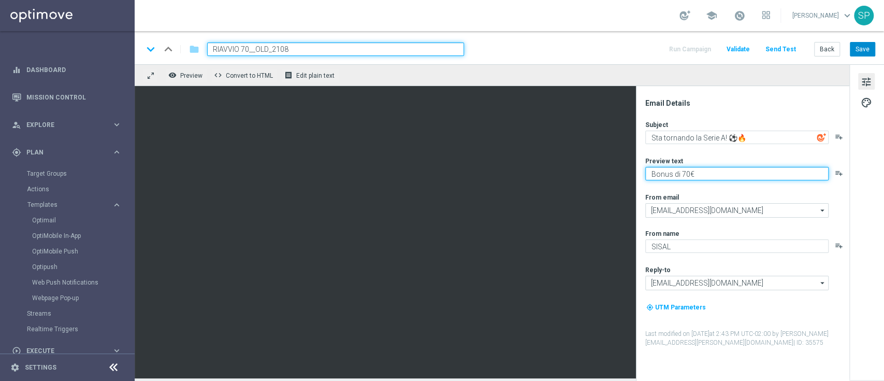
type textarea "Bonus di 70€"
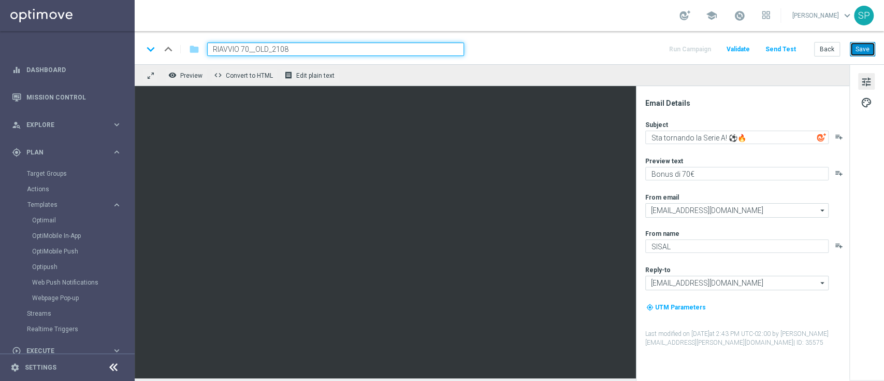
click at [858, 46] on button "Save" at bounding box center [862, 49] width 25 height 15
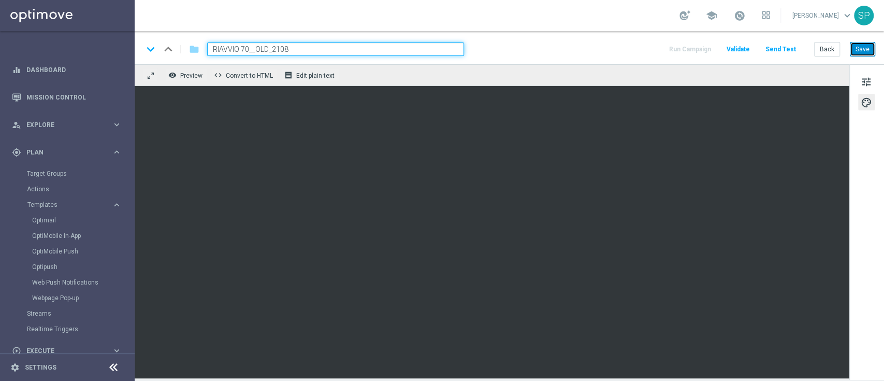
click at [864, 51] on button "Save" at bounding box center [862, 49] width 25 height 15
click at [504, 51] on div "keyboard_arrow_down keyboard_arrow_up folder RIAVVIO 70__OLD_2108 Run Campaign …" at bounding box center [509, 48] width 733 height 13
click at [788, 51] on button "Send Test" at bounding box center [781, 49] width 34 height 14
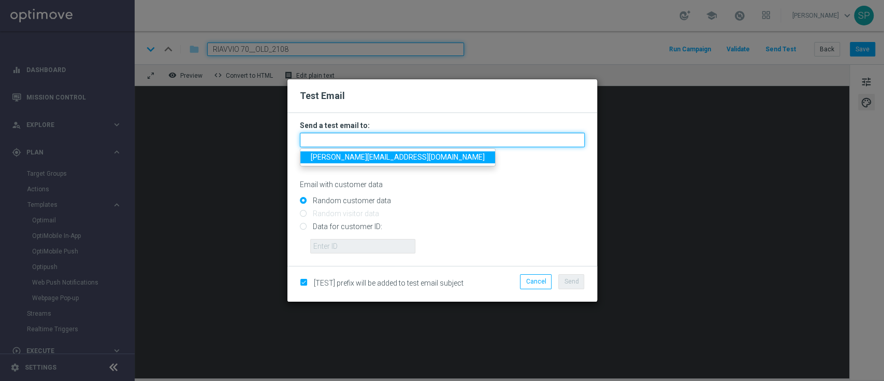
click at [444, 147] on input "text" at bounding box center [442, 140] width 285 height 15
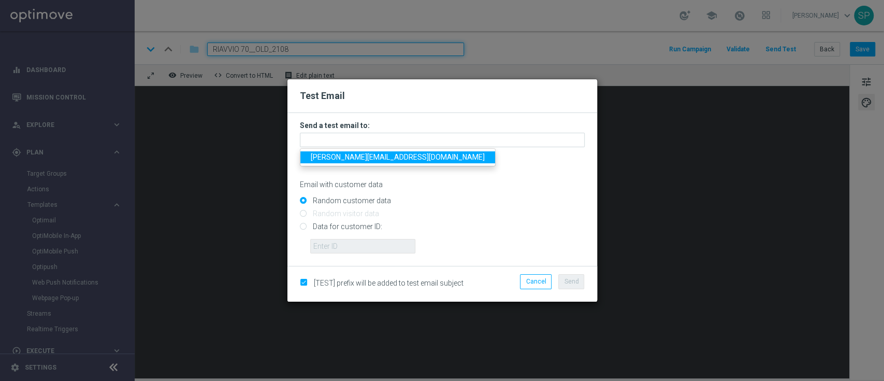
click at [399, 154] on span "piraino.serena2@gmail.com" at bounding box center [398, 157] width 174 height 8
type input "piraino.serena2@gmail.com"
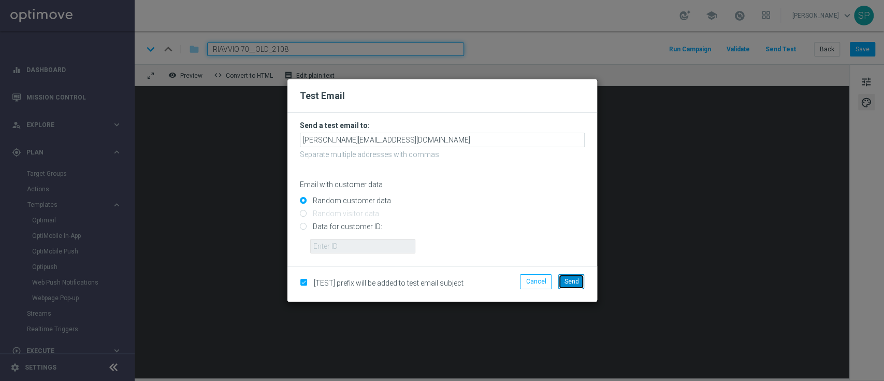
click at [573, 286] on button "Send" at bounding box center [572, 281] width 26 height 15
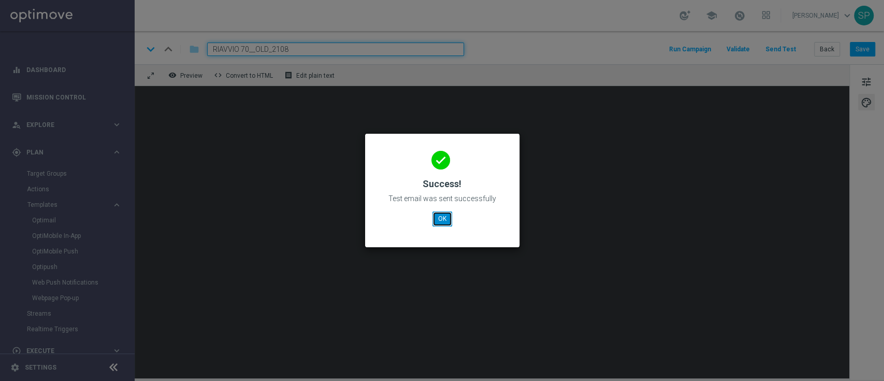
click at [435, 213] on button "OK" at bounding box center [443, 218] width 20 height 15
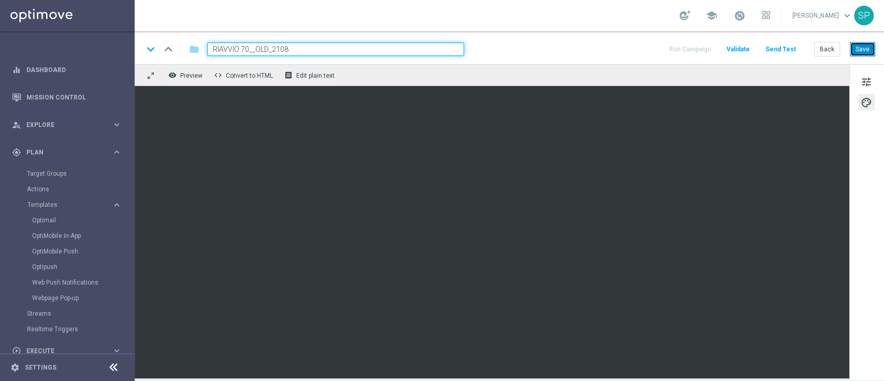
click at [866, 50] on button "Save" at bounding box center [862, 49] width 25 height 15
click at [780, 52] on button "Send Test" at bounding box center [781, 49] width 34 height 14
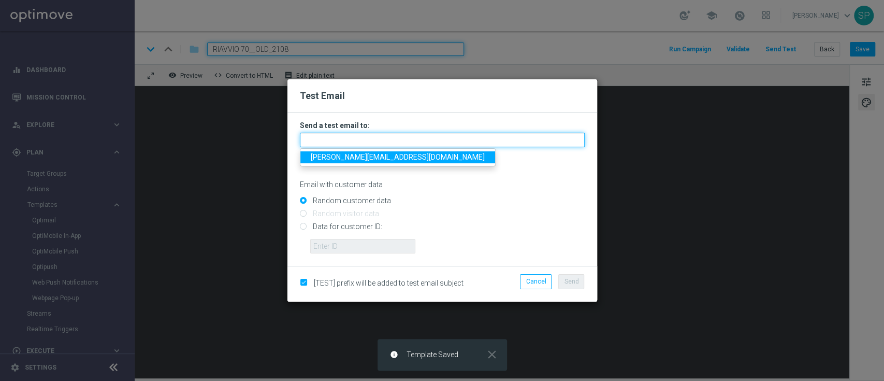
click at [511, 145] on input "text" at bounding box center [442, 140] width 285 height 15
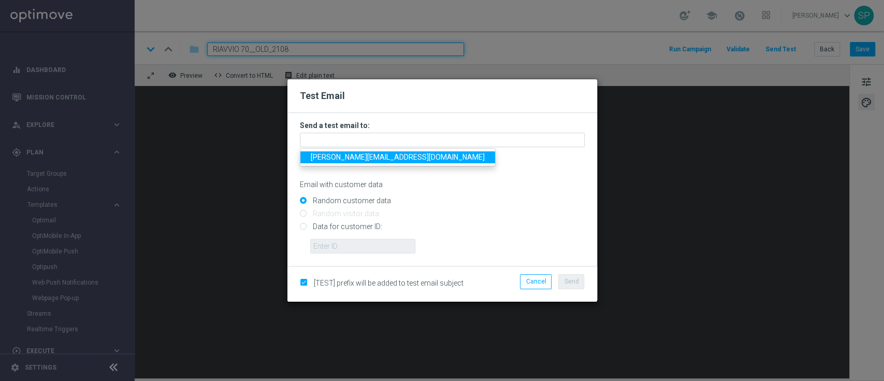
click at [392, 153] on span "piraino.serena2@gmail.com" at bounding box center [398, 157] width 174 height 8
type input "piraino.serena2@gmail.com"
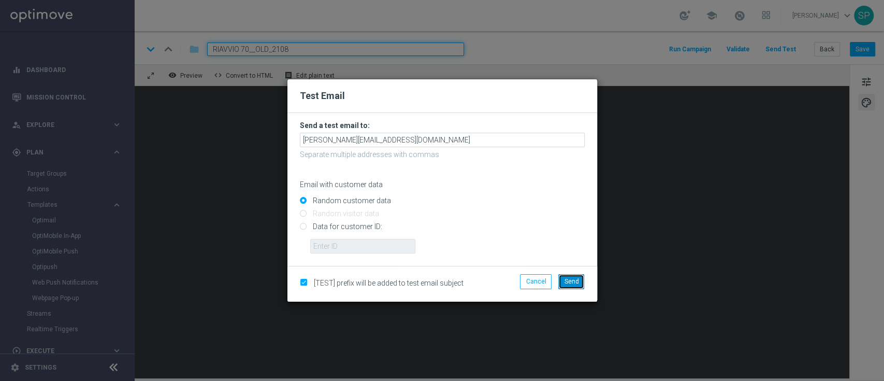
click at [579, 274] on button "Send" at bounding box center [572, 281] width 26 height 15
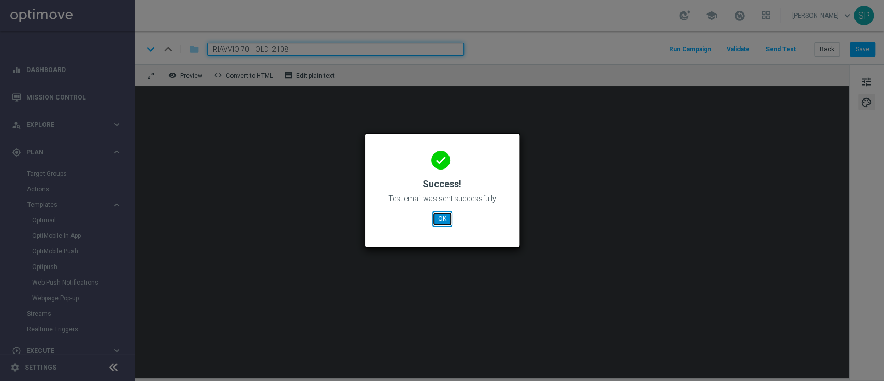
click at [445, 219] on button "OK" at bounding box center [443, 218] width 20 height 15
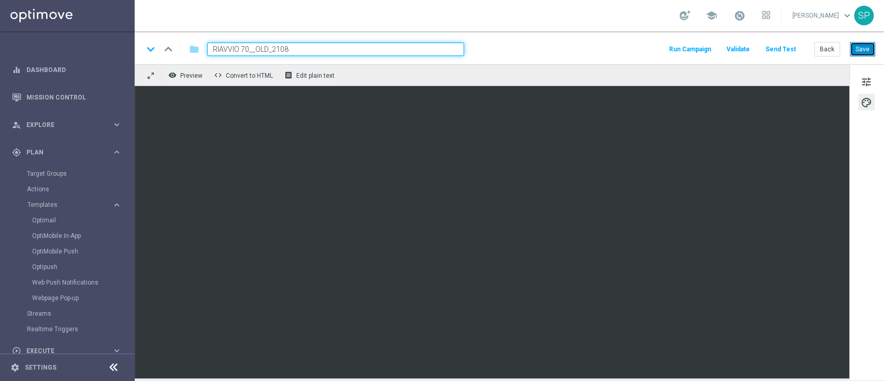
click at [870, 48] on button "Save" at bounding box center [862, 49] width 25 height 15
click at [866, 49] on button "Save" at bounding box center [862, 49] width 25 height 15
